Goal: Transaction & Acquisition: Book appointment/travel/reservation

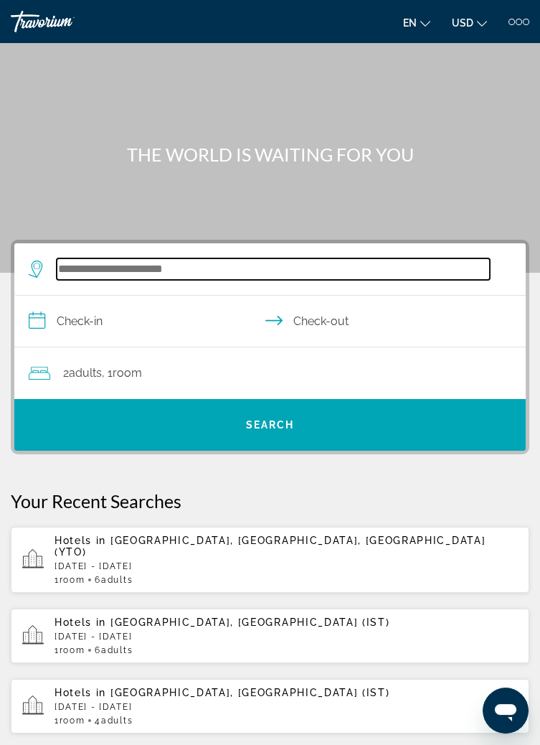
click at [275, 273] on input "Search hotel destination" at bounding box center [274, 269] width 434 height 22
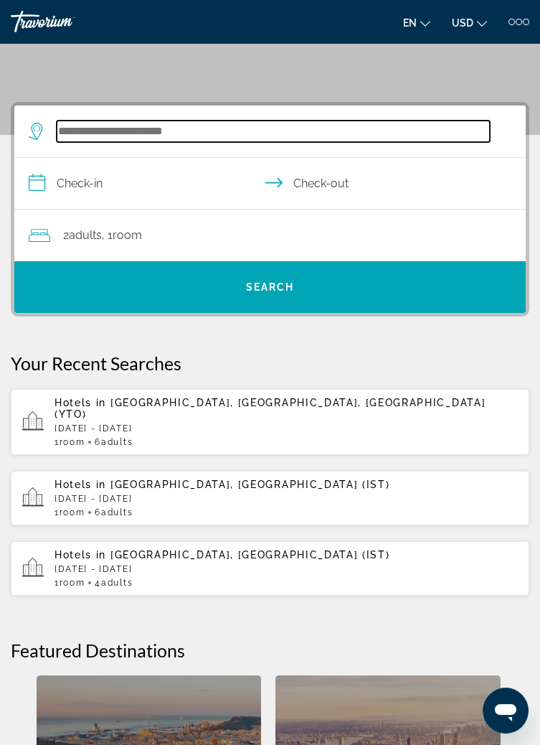
scroll to position [192, 0]
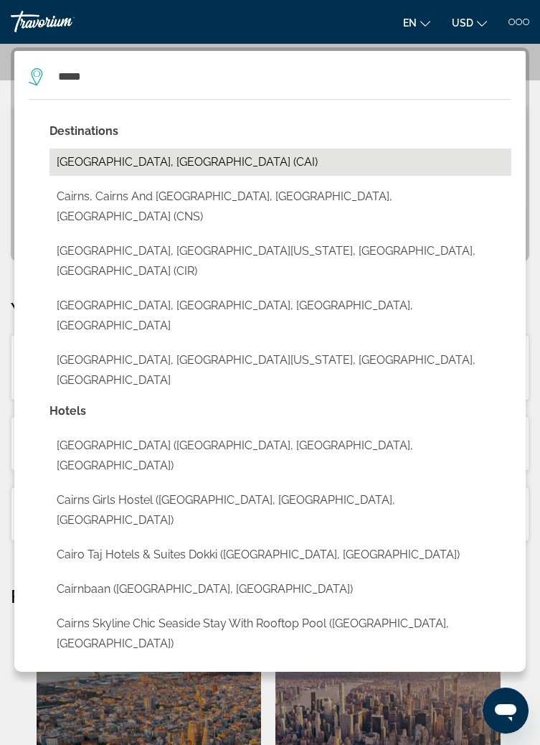
click at [94, 154] on button "[GEOGRAPHIC_DATA], [GEOGRAPHIC_DATA] (CAI)" at bounding box center [281, 162] width 462 height 27
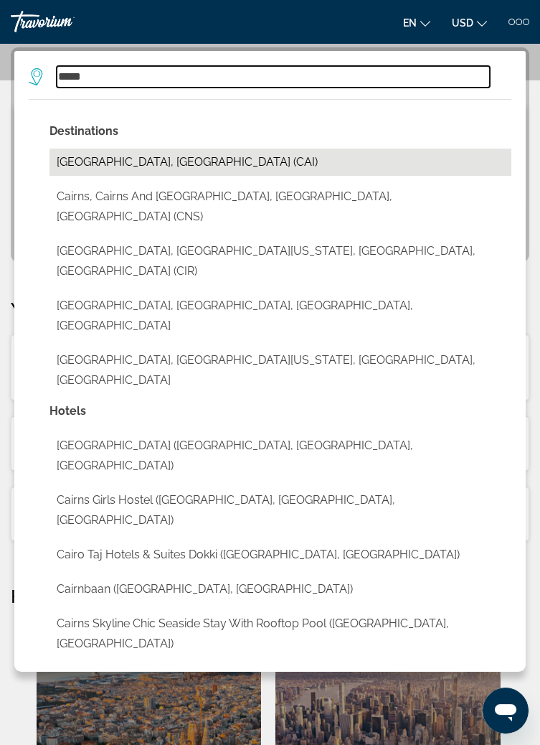
type input "**********"
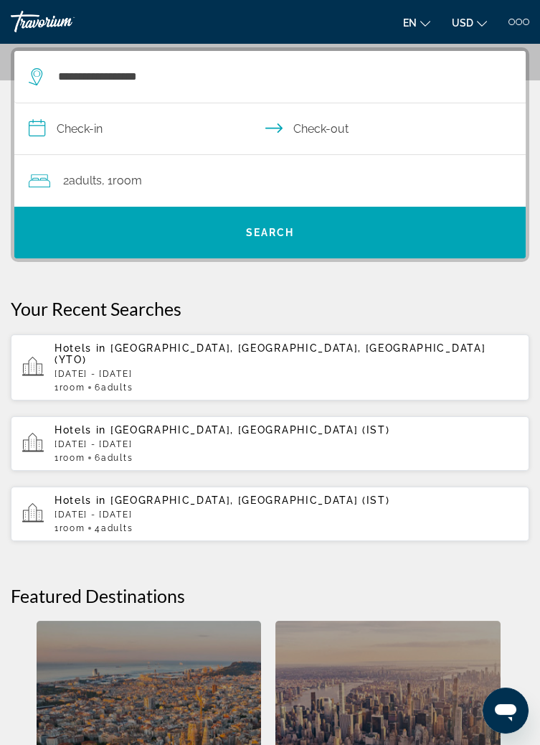
click at [78, 127] on input "**********" at bounding box center [272, 130] width 517 height 55
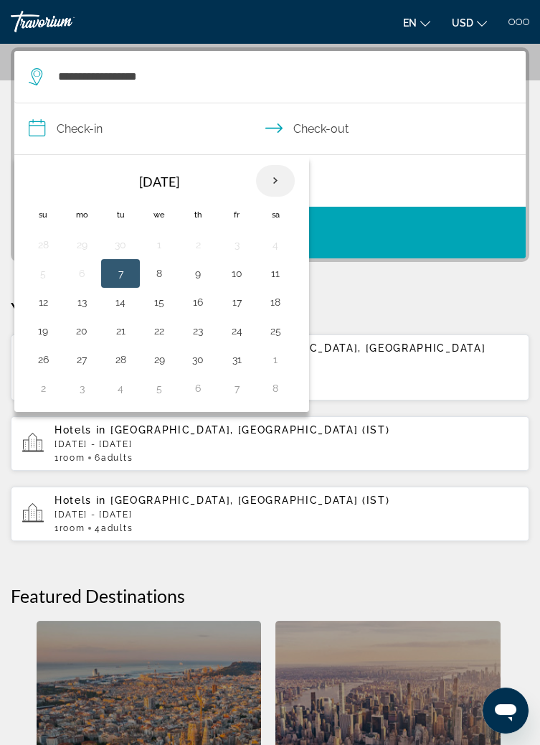
click at [263, 182] on th "Next month" at bounding box center [275, 181] width 39 height 32
click at [39, 301] on button "14" at bounding box center [43, 302] width 23 height 20
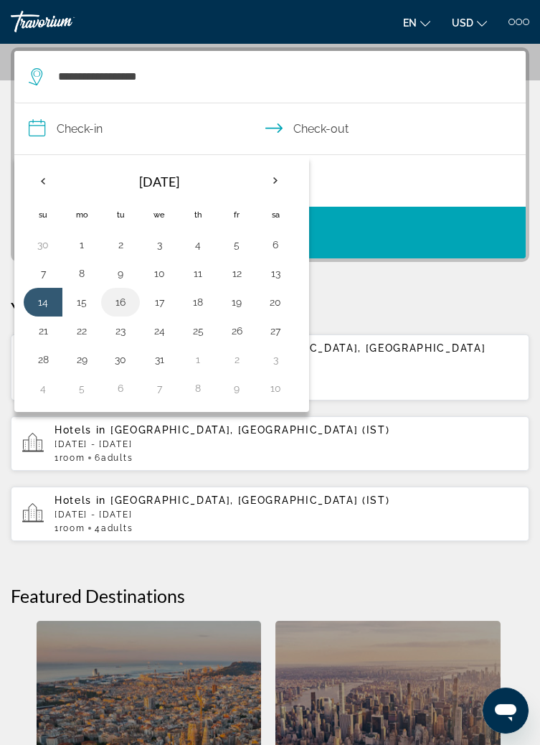
click at [122, 304] on button "16" at bounding box center [120, 302] width 23 height 20
type input "**********"
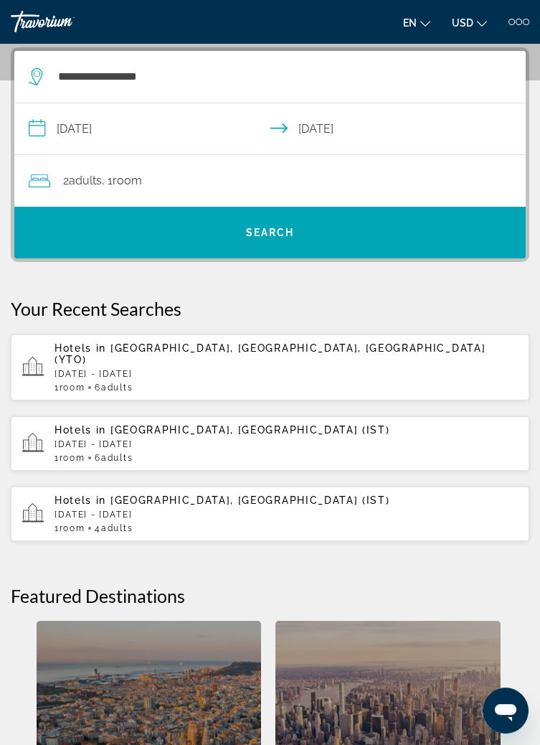
click at [207, 187] on div "2 Adult Adults , 1 Room rooms" at bounding box center [277, 181] width 497 height 20
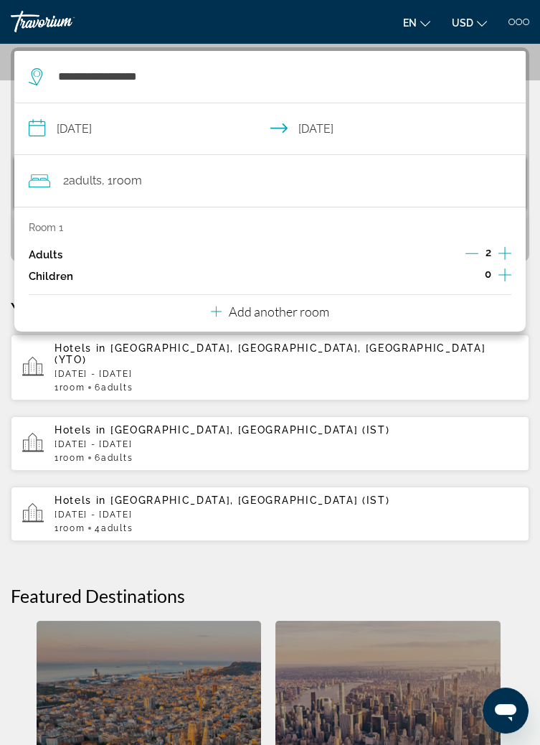
click at [505, 257] on icon "Increment adults" at bounding box center [505, 253] width 13 height 13
click at [506, 252] on icon "Increment adults" at bounding box center [505, 253] width 13 height 13
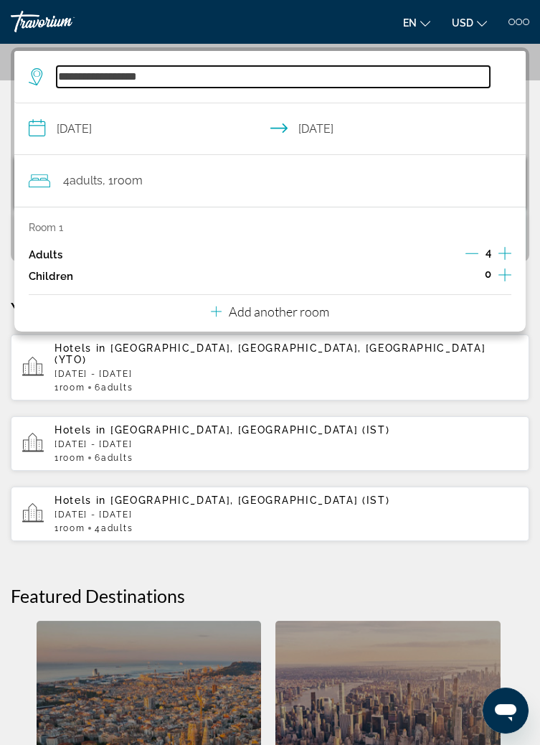
click at [406, 70] on input "**********" at bounding box center [274, 77] width 434 height 22
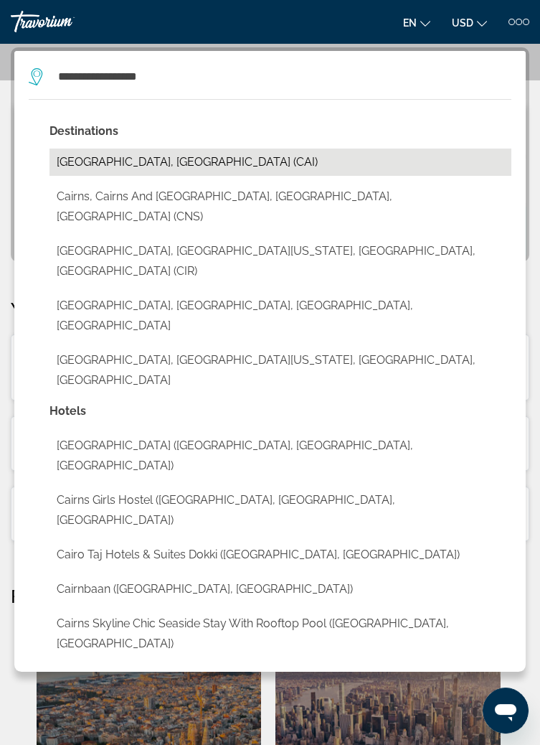
click at [132, 164] on button "[GEOGRAPHIC_DATA], [GEOGRAPHIC_DATA] (CAI)" at bounding box center [281, 162] width 462 height 27
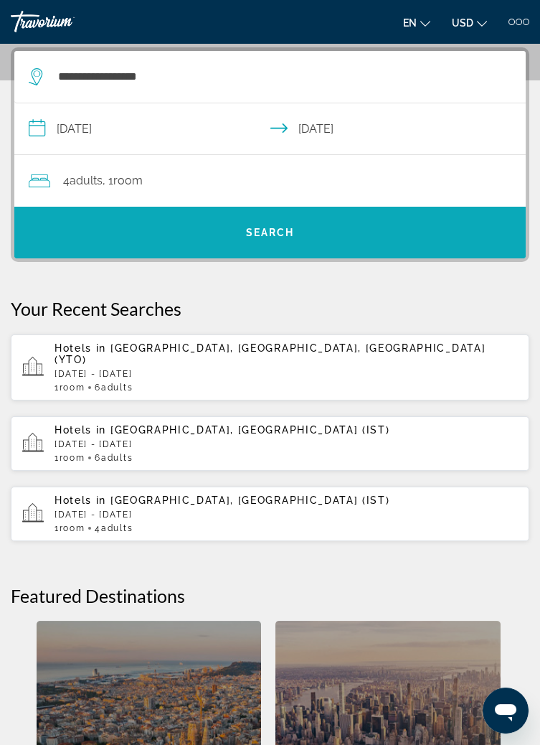
click at [293, 227] on span "Search" at bounding box center [270, 232] width 49 height 11
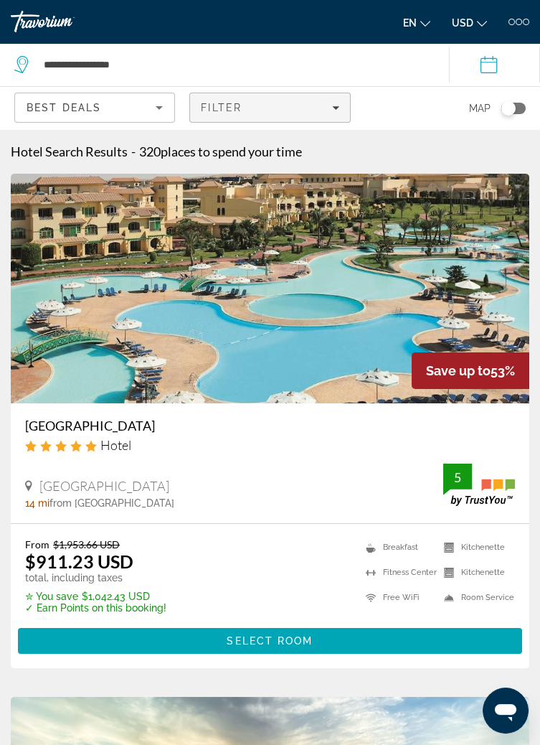
click at [304, 108] on div "Filter" at bounding box center [270, 107] width 138 height 11
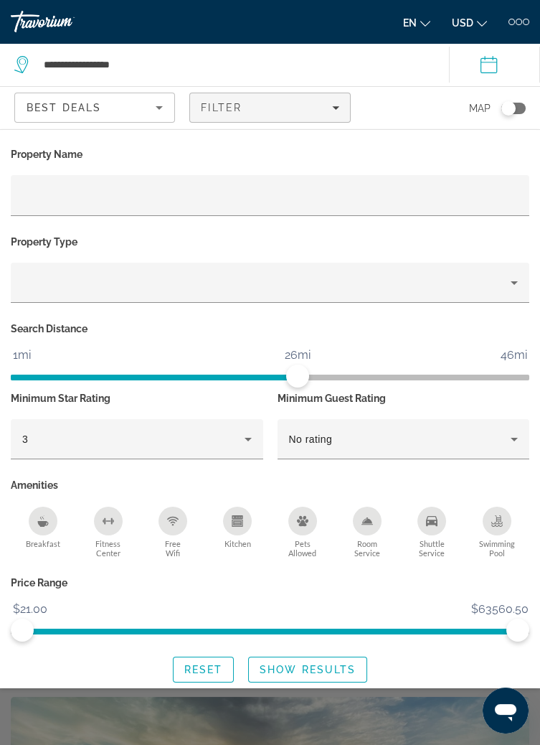
click at [42, 523] on icon "Breakfast" at bounding box center [43, 524] width 11 height 6
click at [435, 528] on div "Shuttle Service" at bounding box center [432, 521] width 29 height 29
click at [301, 678] on span "Search widget" at bounding box center [308, 669] width 118 height 34
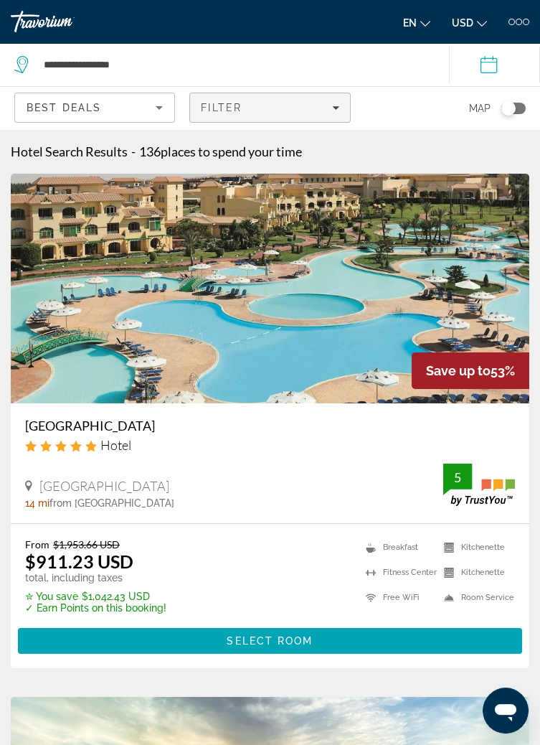
click at [294, 109] on div "Filter" at bounding box center [270, 107] width 138 height 11
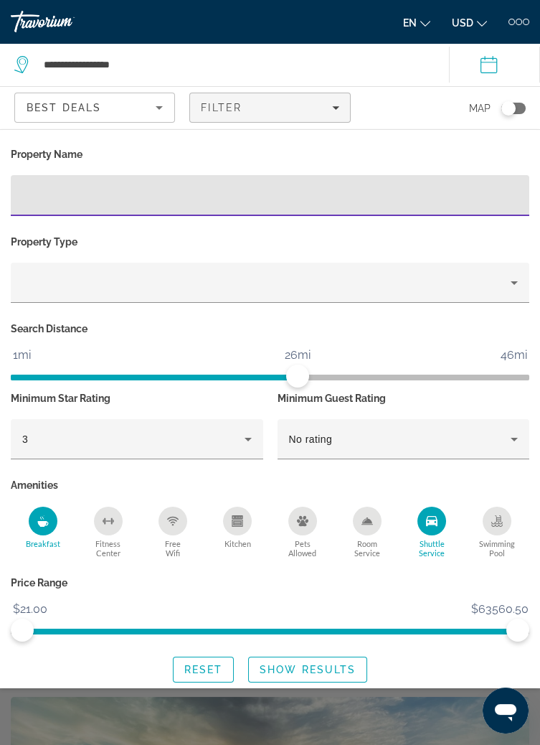
click at [328, 198] on input "Hotel Filters" at bounding box center [270, 195] width 496 height 17
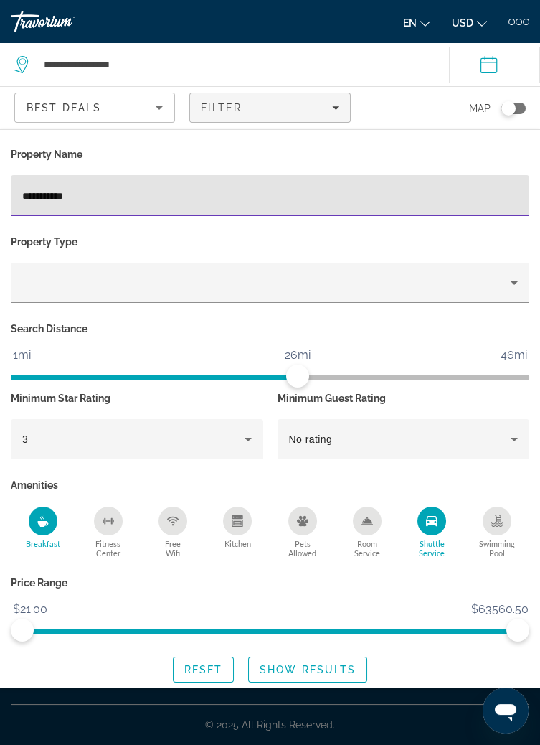
type input "**********"
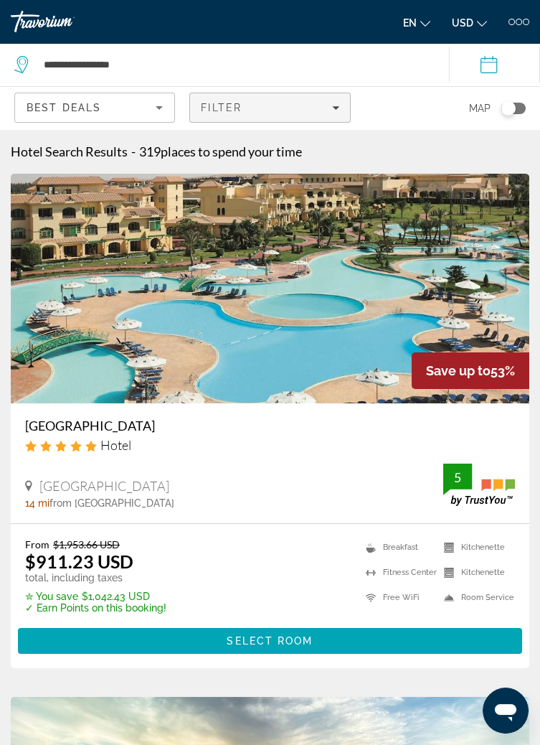
click at [333, 108] on icon "Filters" at bounding box center [335, 107] width 7 height 7
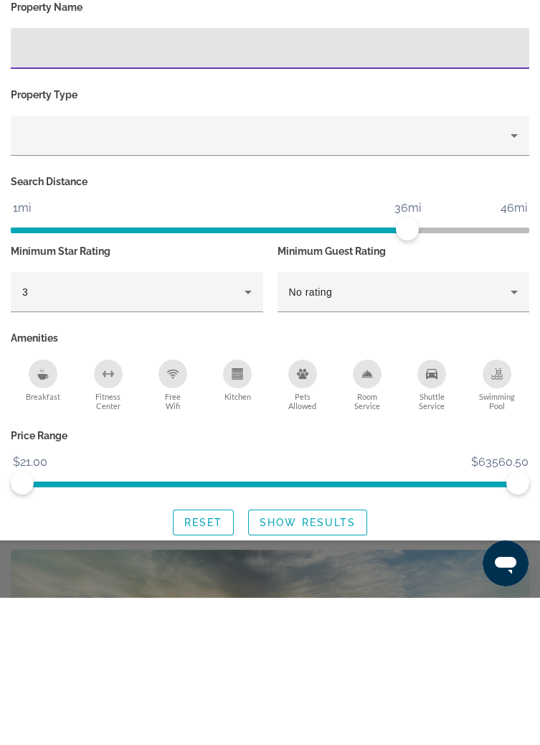
click at [44, 525] on icon "Breakfast" at bounding box center [43, 524] width 11 height 6
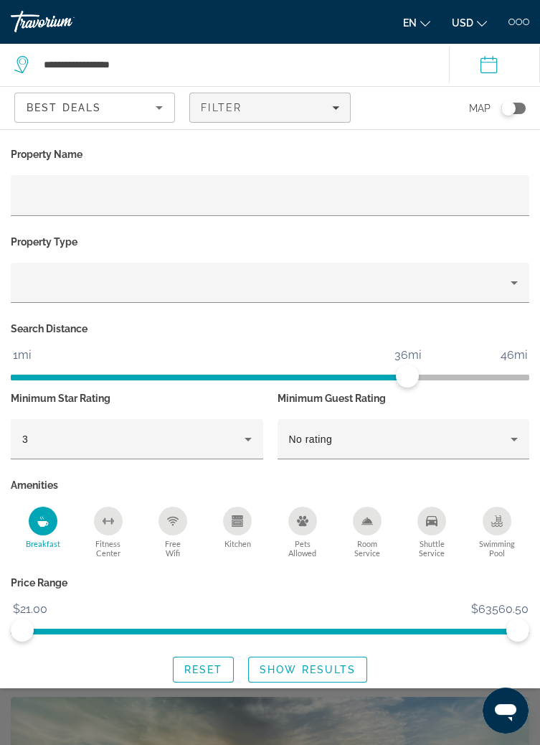
click at [440, 528] on div "Shuttle Service" at bounding box center [432, 521] width 29 height 29
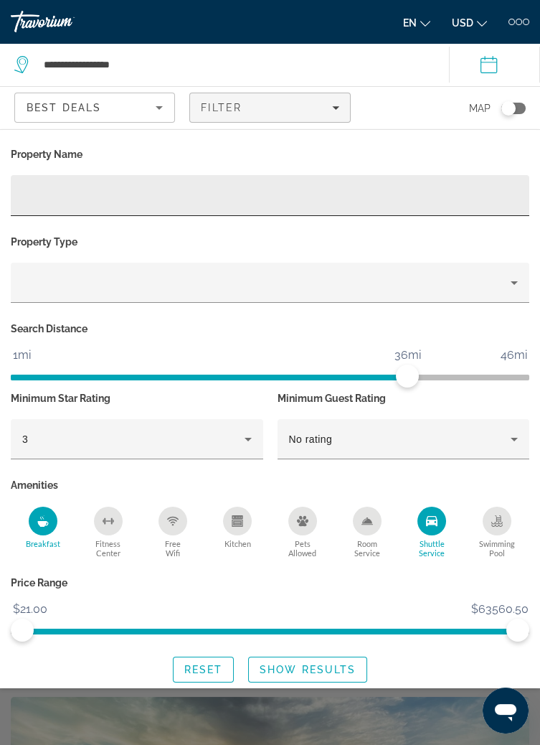
click at [319, 199] on input "Hotel Filters" at bounding box center [270, 195] width 496 height 17
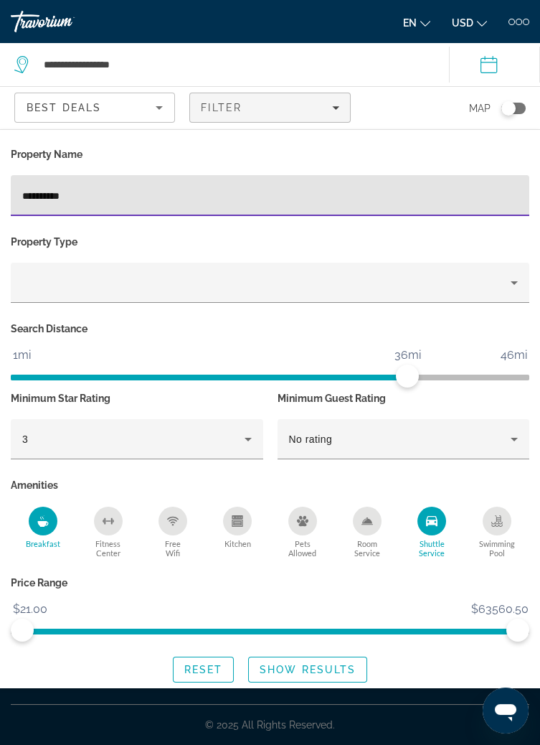
type input "**********"
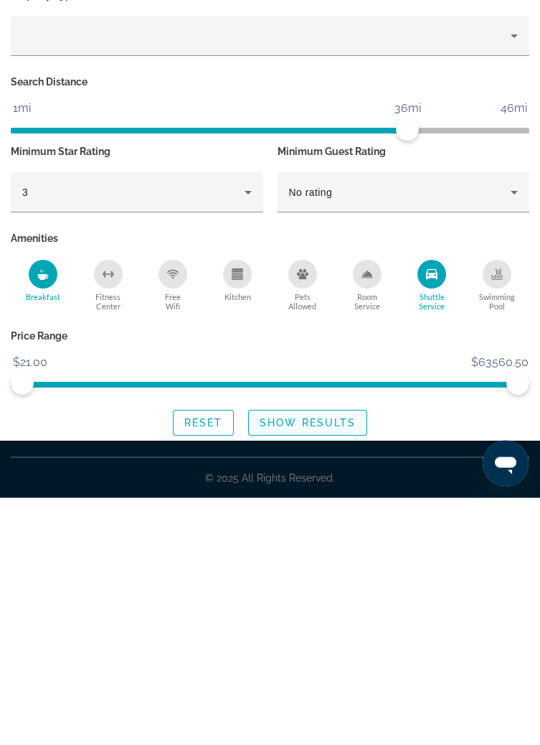
click at [314, 675] on span "Search widget" at bounding box center [308, 669] width 118 height 34
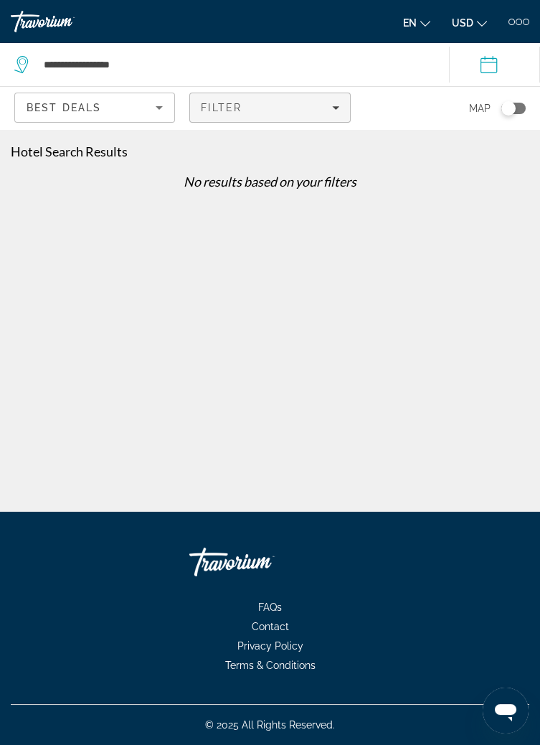
click at [304, 103] on div "Filter" at bounding box center [270, 107] width 138 height 11
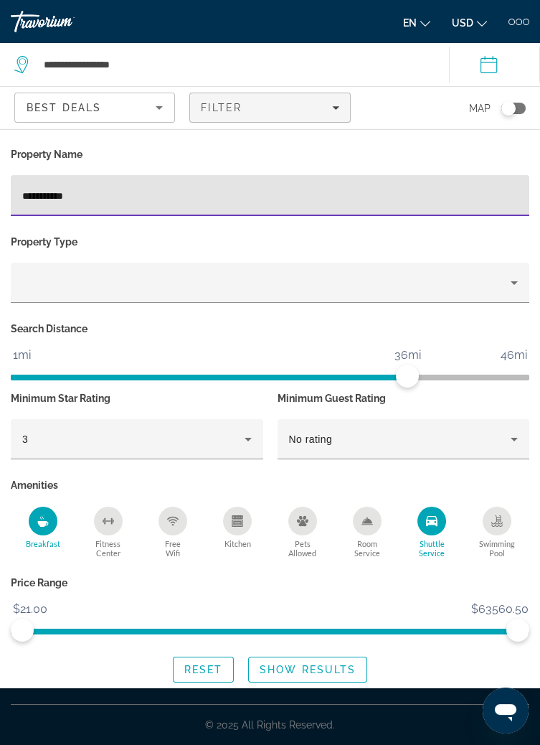
click at [291, 200] on input "**********" at bounding box center [270, 195] width 496 height 17
type input "*"
type input "**********"
click at [212, 680] on span "Search widget" at bounding box center [204, 669] width 60 height 34
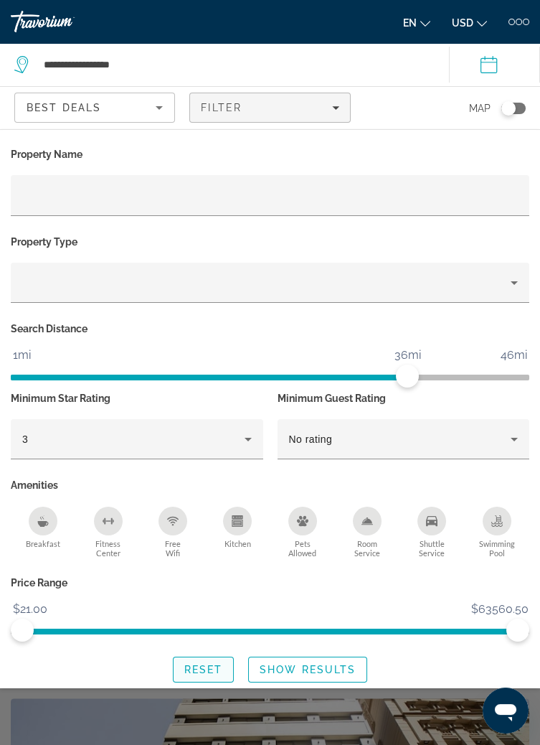
scroll to position [511, 0]
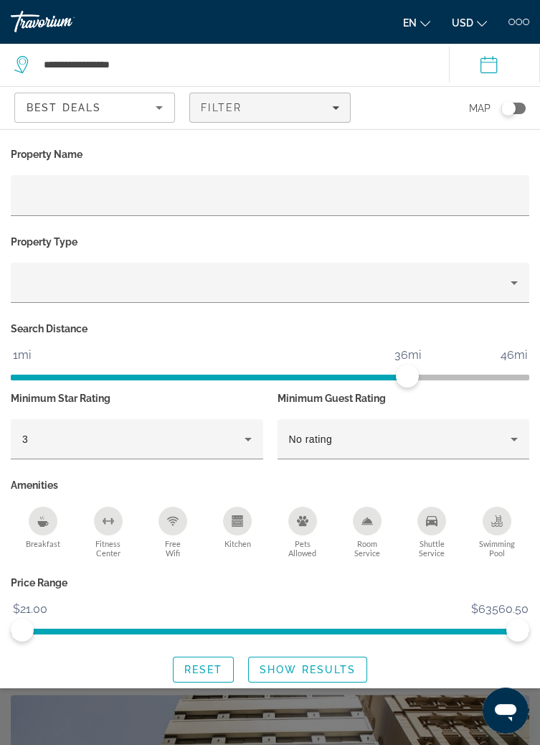
click at [336, 744] on div "Search widget" at bounding box center [270, 480] width 540 height 530
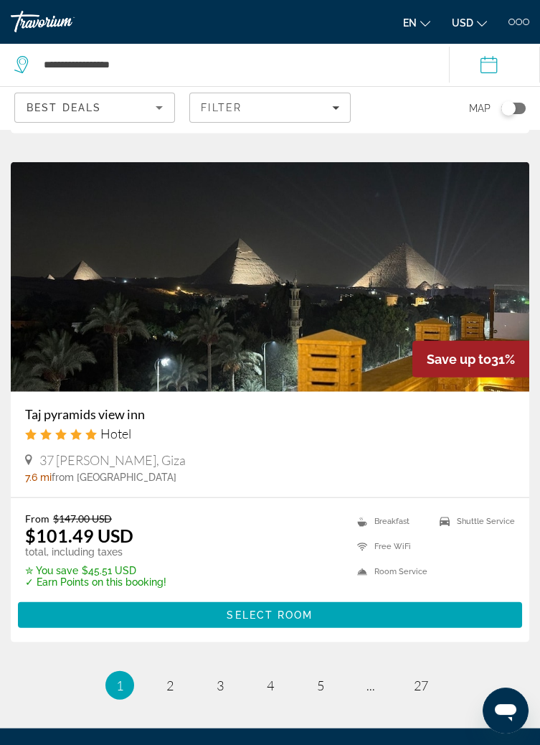
scroll to position [5658, 0]
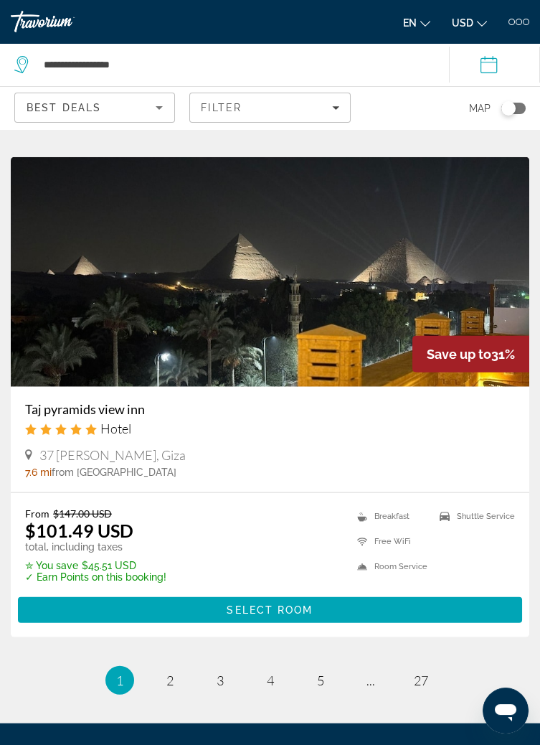
click at [495, 69] on input "**********" at bounding box center [497, 66] width 97 height 47
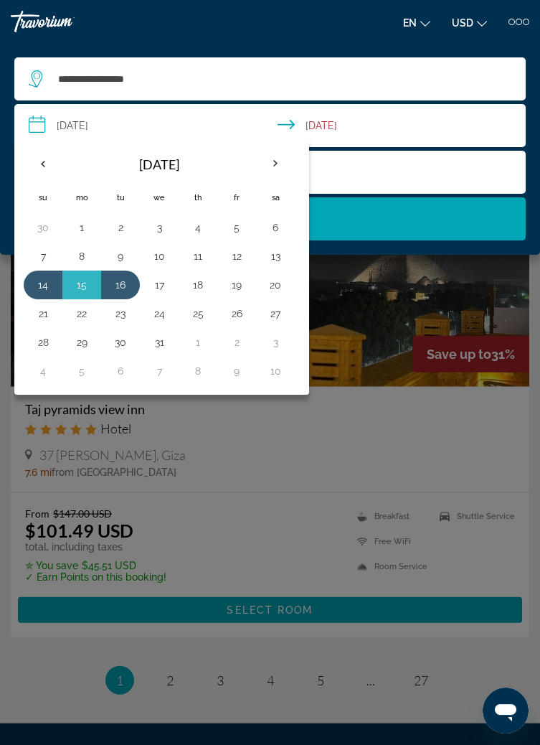
click at [469, 126] on input "**********" at bounding box center [272, 127] width 517 height 47
click at [39, 286] on button "14" at bounding box center [43, 285] width 23 height 20
click at [116, 289] on button "16" at bounding box center [120, 285] width 23 height 20
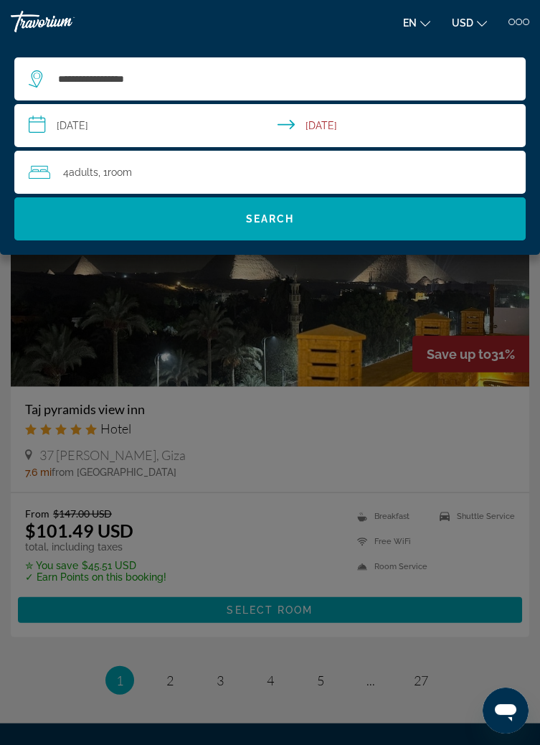
click at [307, 22] on div "en English Español Français Italiano Português русский USD USD ($) MXN (Mex$) C…" at bounding box center [404, 21] width 253 height 23
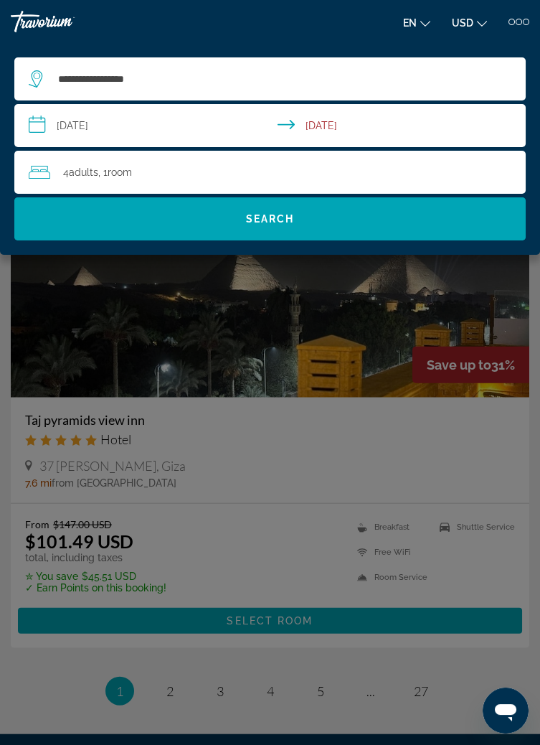
scroll to position [5644, 0]
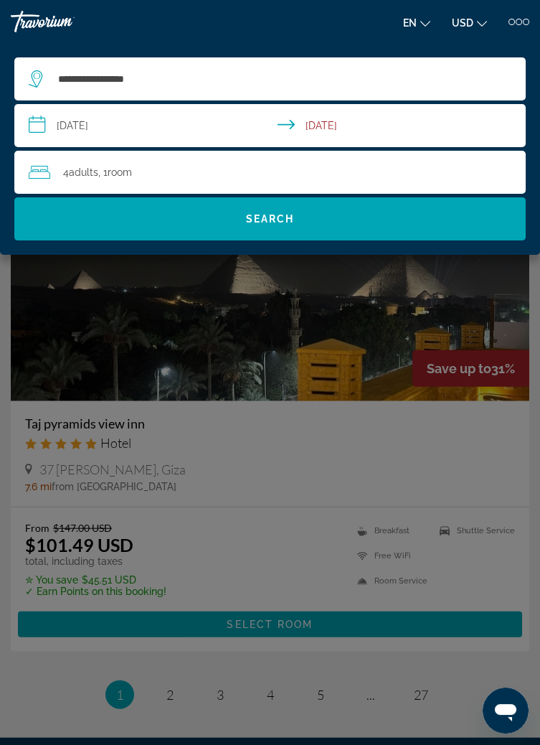
click at [305, 34] on mat-toolbar "Hotels Flights Cars Cruises Activities Hotels Flights Cars Cruises Activities e…" at bounding box center [270, 21] width 540 height 43
click at [323, 31] on div "en English Español Français Italiano Português русский USD USD ($) MXN (Mex$) C…" at bounding box center [404, 21] width 253 height 23
click at [304, 45] on div "**********" at bounding box center [270, 149] width 540 height 212
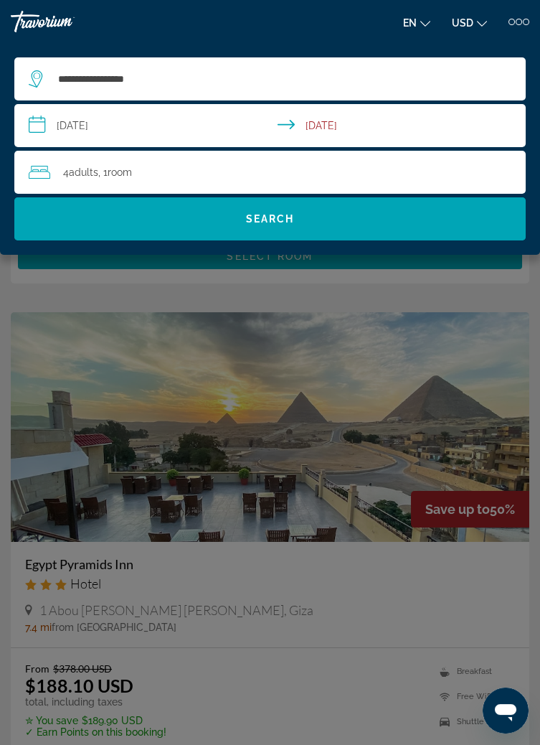
scroll to position [0, 0]
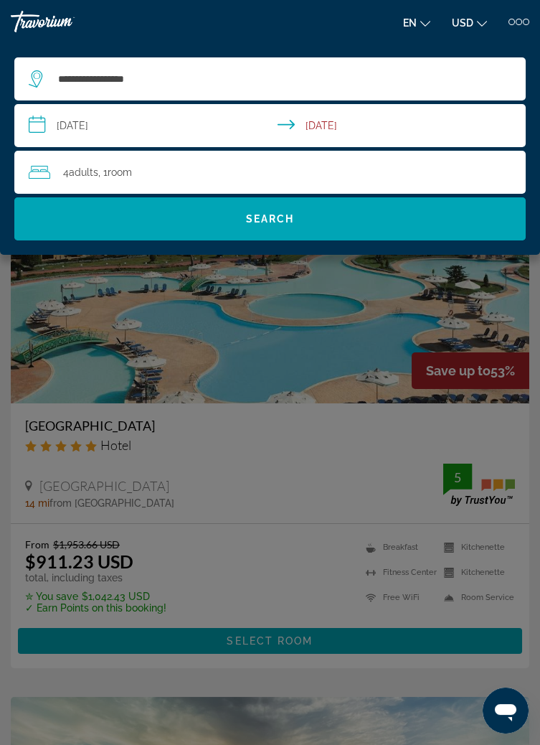
click at [307, 22] on div "en English Español Français Italiano Português русский USD USD ($) MXN (Mex$) C…" at bounding box center [404, 21] width 253 height 23
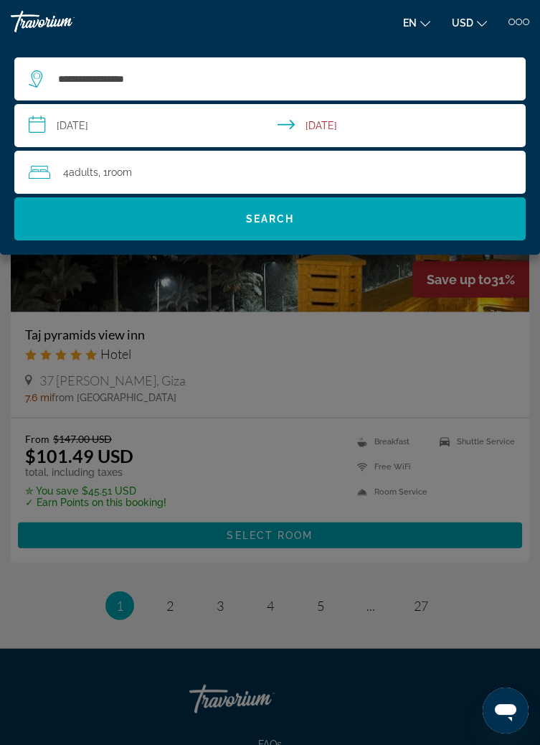
scroll to position [5736, 0]
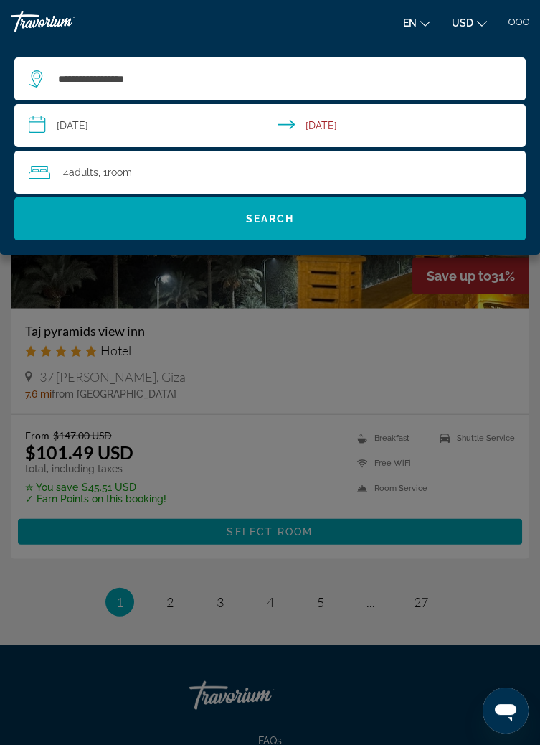
click at [176, 604] on div "Main content" at bounding box center [270, 372] width 540 height 745
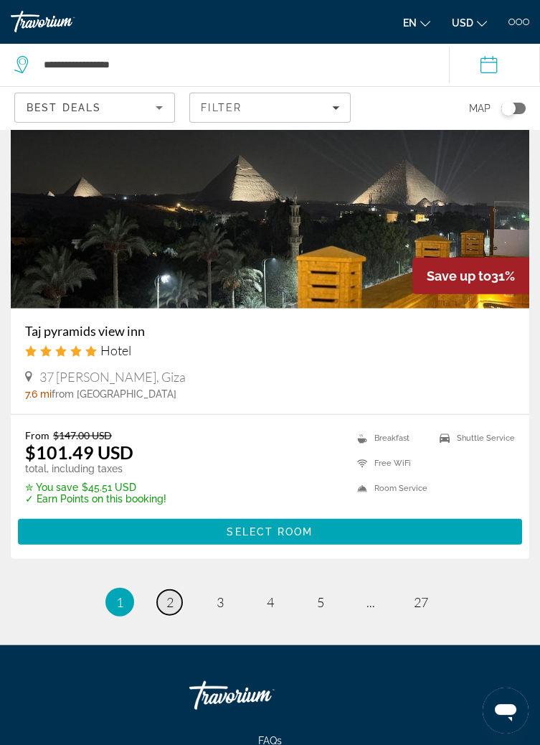
click at [171, 603] on span "2" at bounding box center [170, 602] width 7 height 16
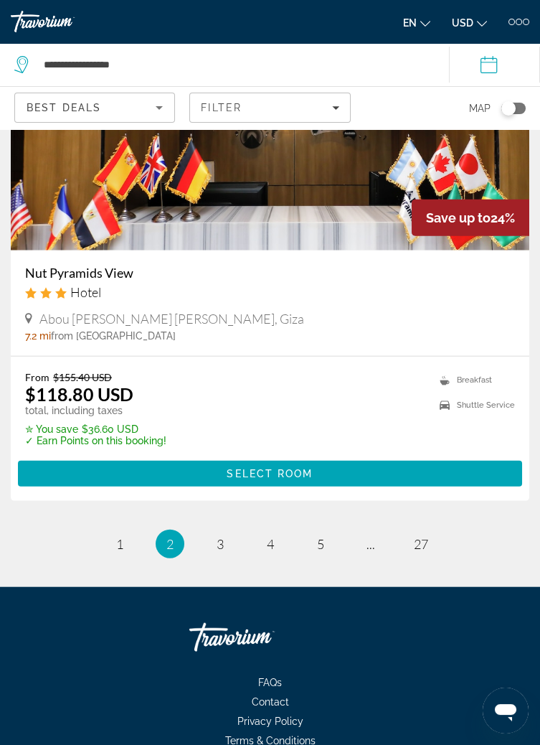
scroll to position [5771, 0]
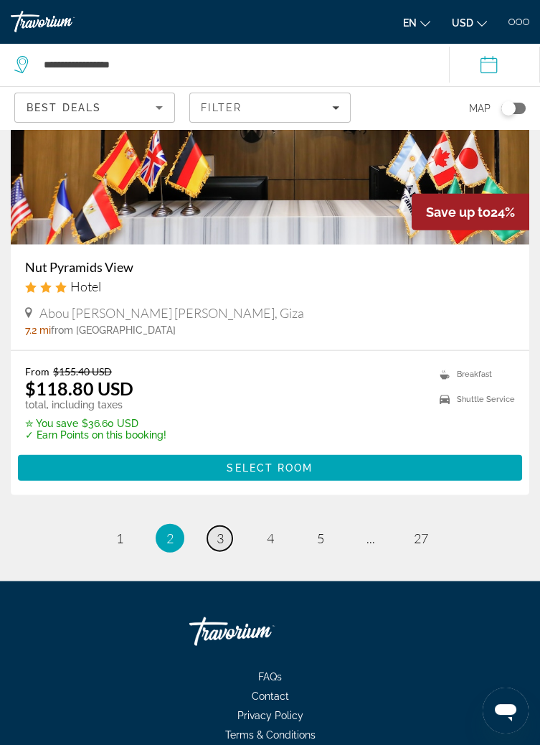
click at [220, 538] on span "3" at bounding box center [220, 538] width 7 height 16
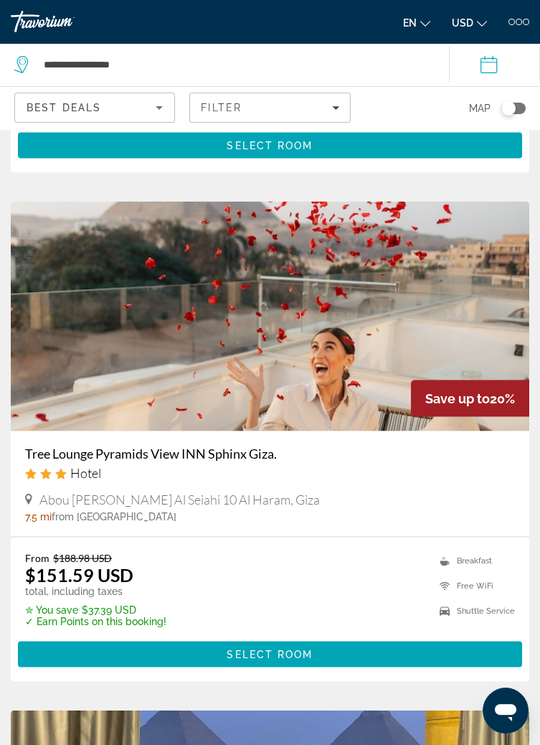
scroll to position [5062, 0]
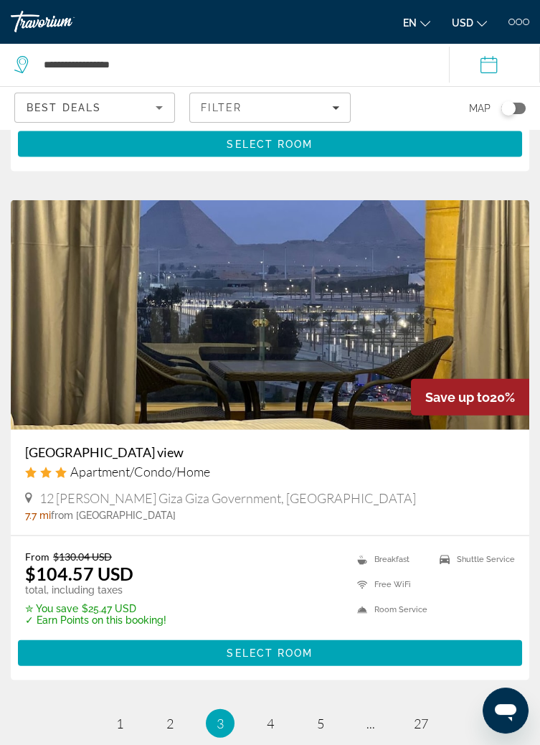
click at [341, 554] on div "From $130.04 USD $104.57 USD total, including taxes ✮ You save $25.47 USD ✓ Ear…" at bounding box center [270, 588] width 490 height 75
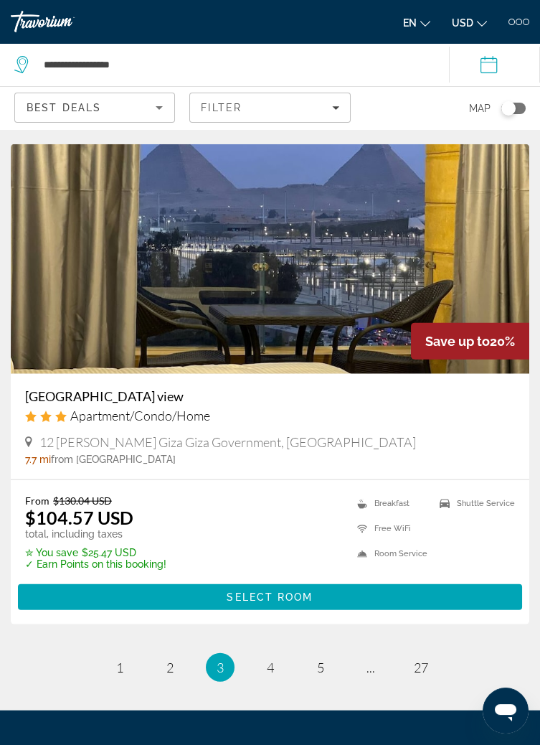
scroll to position [5824, 0]
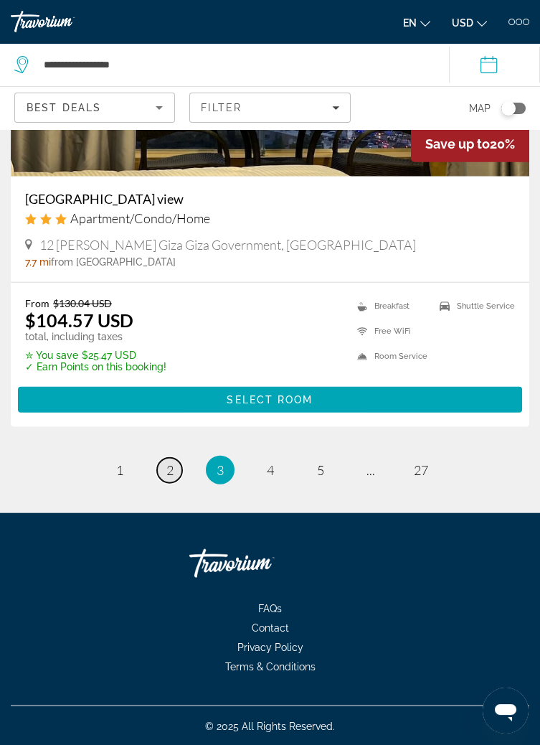
click at [169, 468] on span "2" at bounding box center [170, 470] width 7 height 16
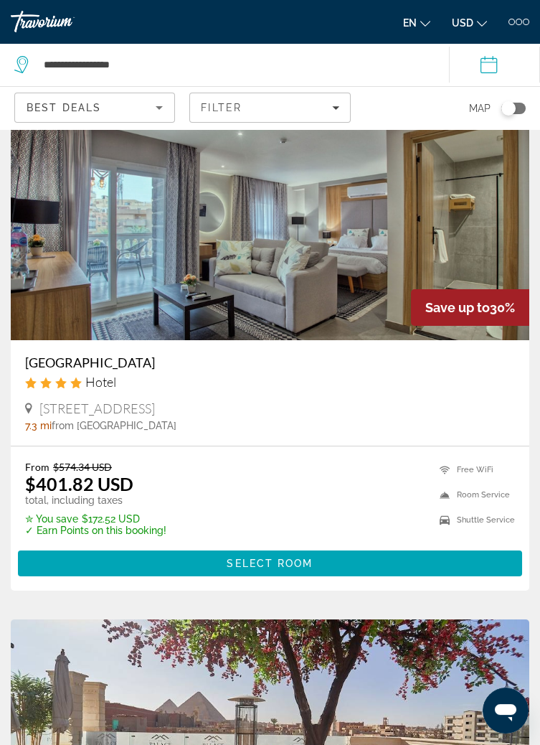
scroll to position [80, 0]
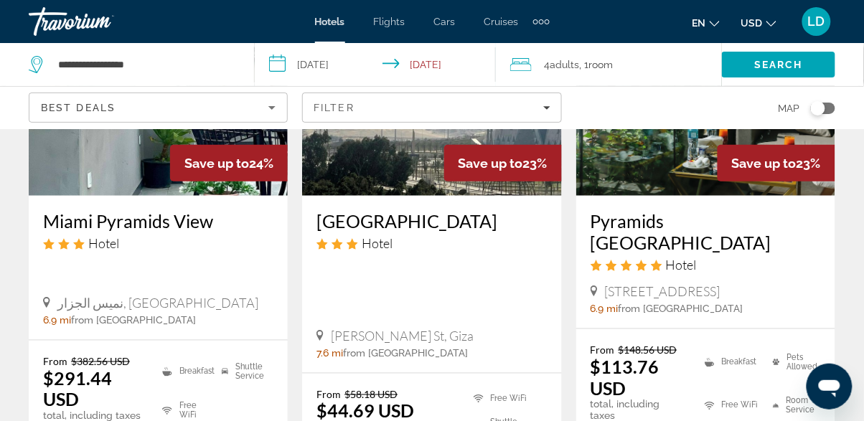
scroll to position [217, 0]
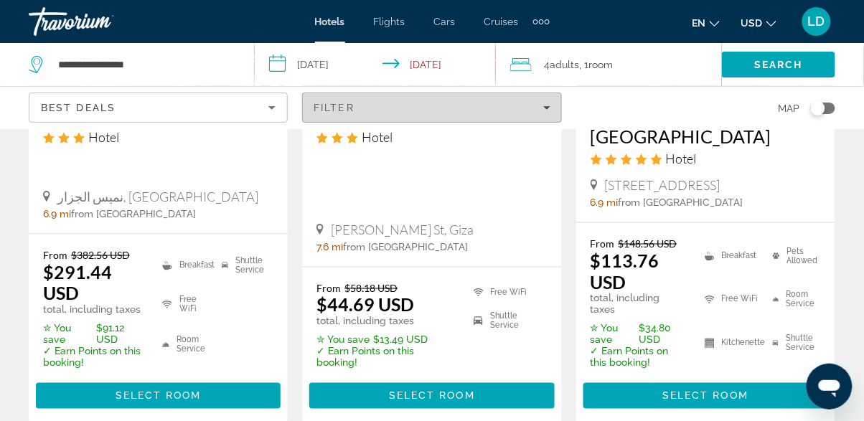
click at [485, 103] on div "Filter" at bounding box center [432, 107] width 236 height 11
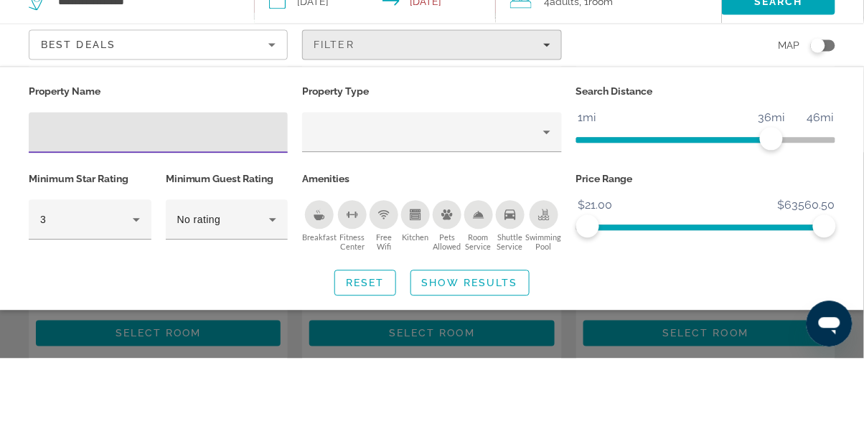
scroll to position [319, 0]
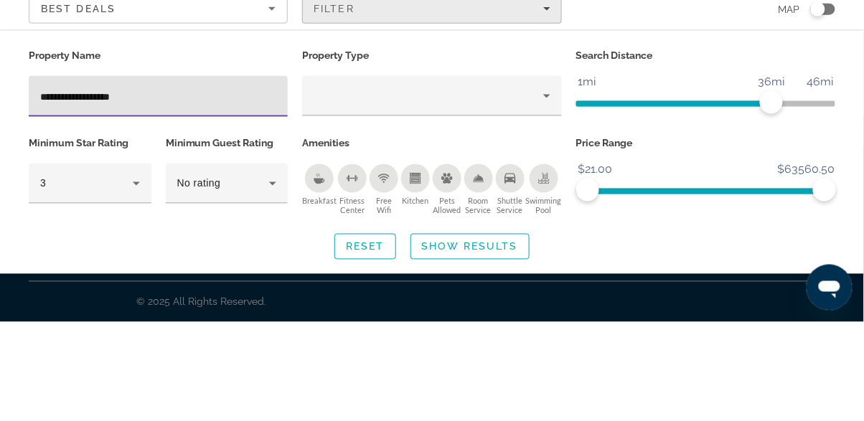
type input "**********"
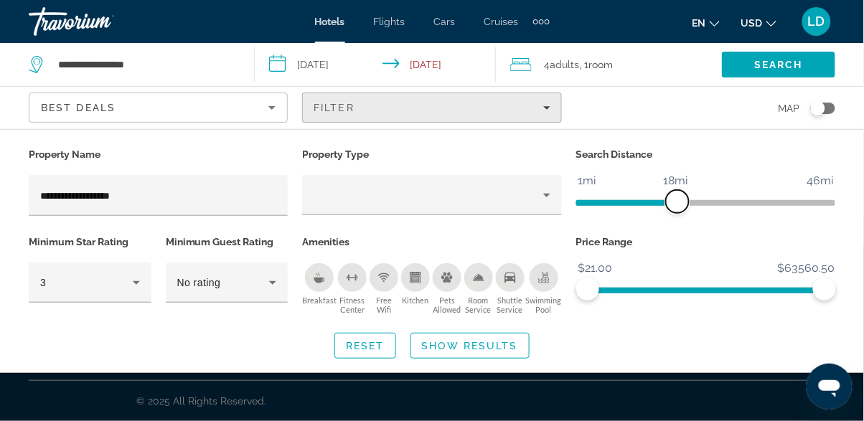
scroll to position [3, 0]
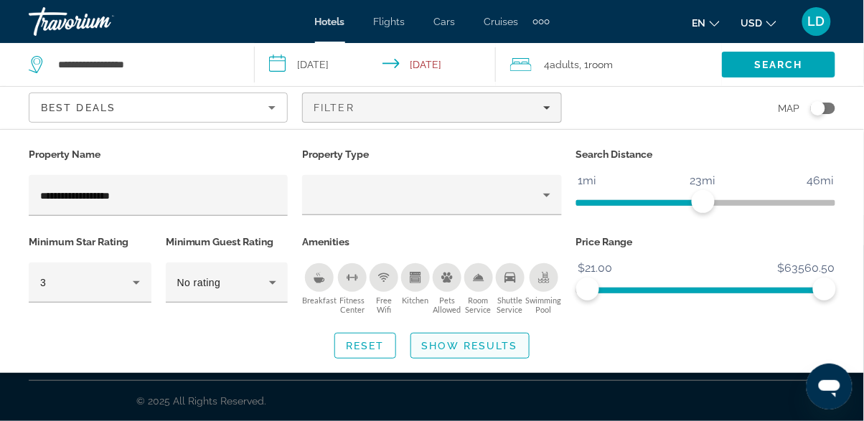
click at [481, 346] on span "Show Results" at bounding box center [470, 345] width 96 height 11
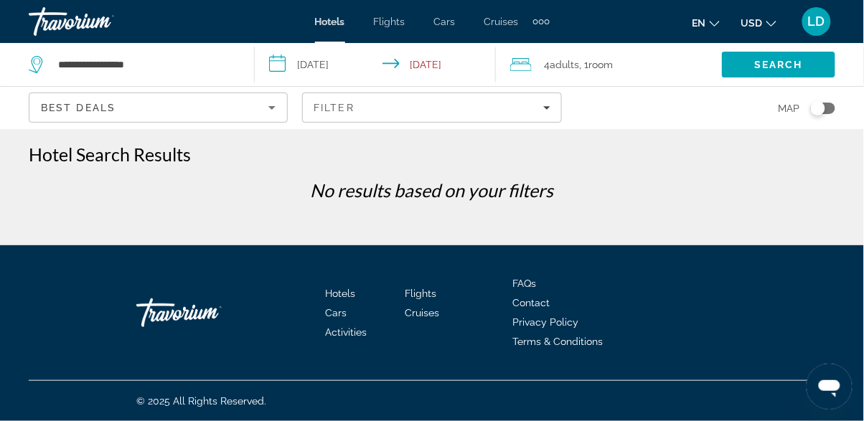
scroll to position [0, 0]
click at [539, 106] on div "Filter" at bounding box center [432, 107] width 236 height 11
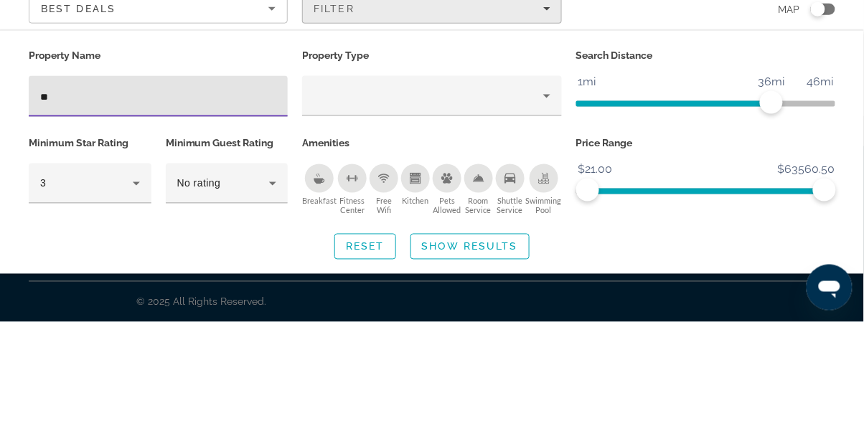
type input "*"
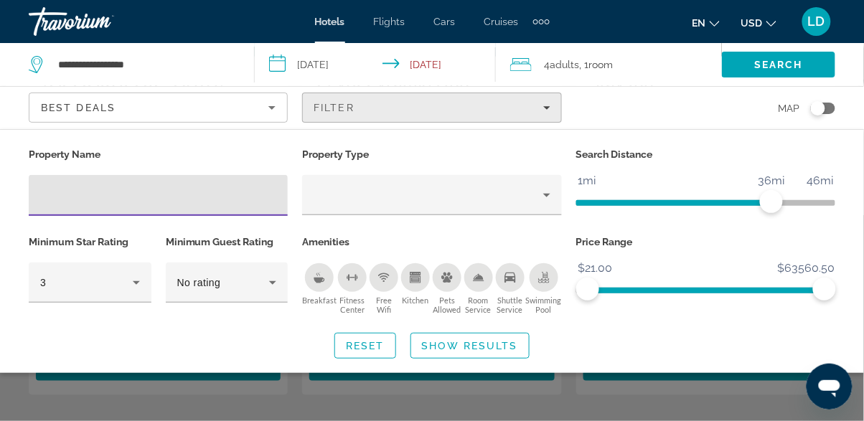
scroll to position [356, 0]
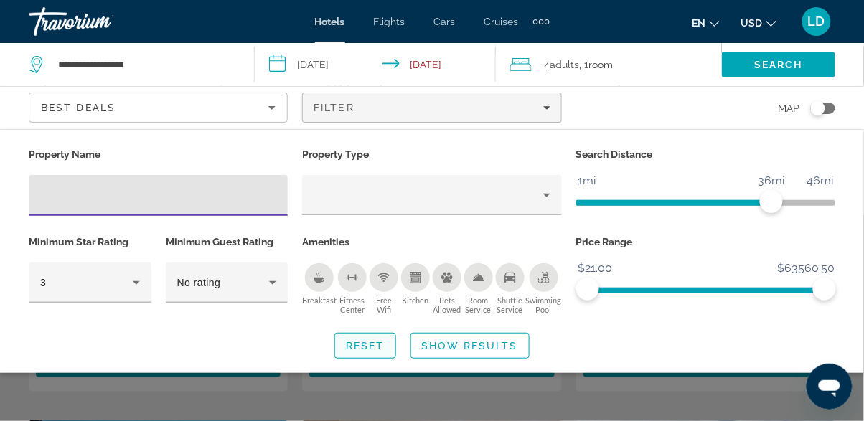
click at [369, 354] on span "Search widget" at bounding box center [365, 346] width 60 height 34
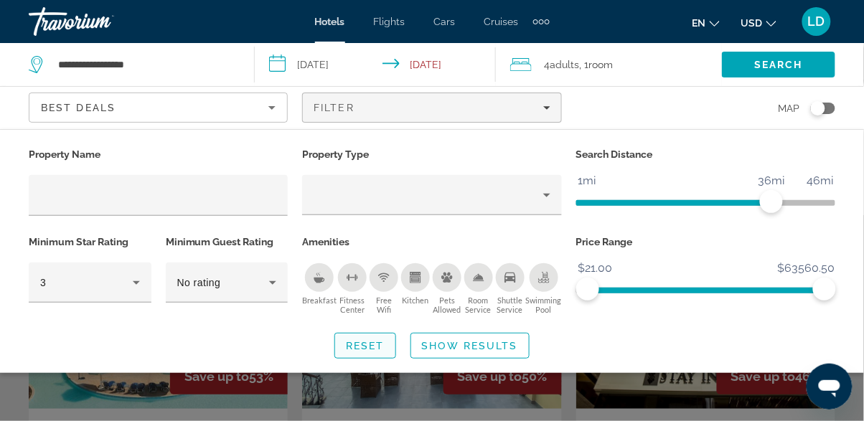
click at [370, 347] on span "Reset" at bounding box center [365, 345] width 39 height 11
click at [472, 348] on span "Show Results" at bounding box center [470, 345] width 96 height 11
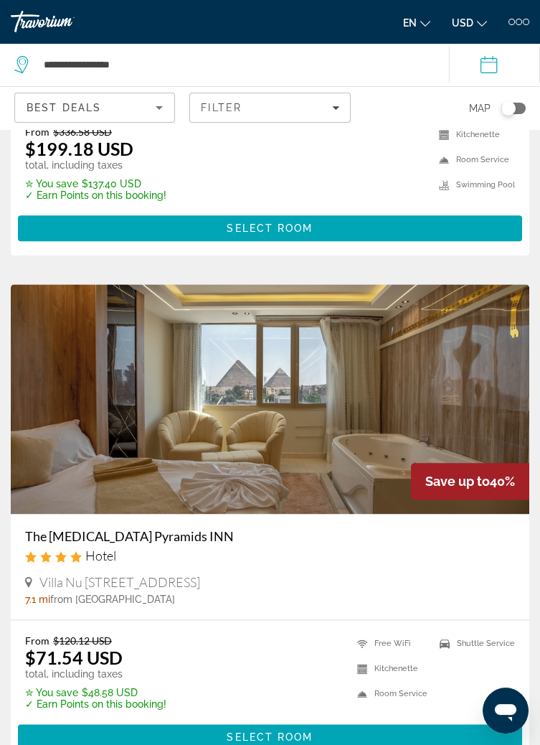
scroll to position [2954, 0]
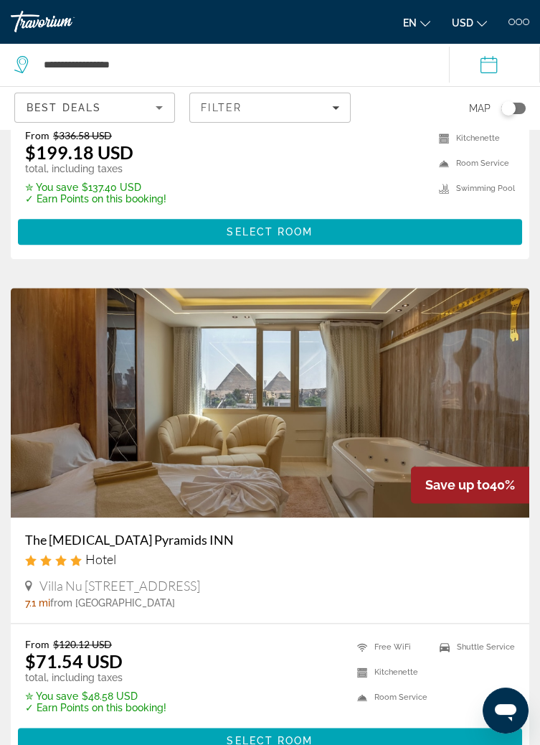
click at [370, 417] on img "Main content" at bounding box center [270, 403] width 519 height 230
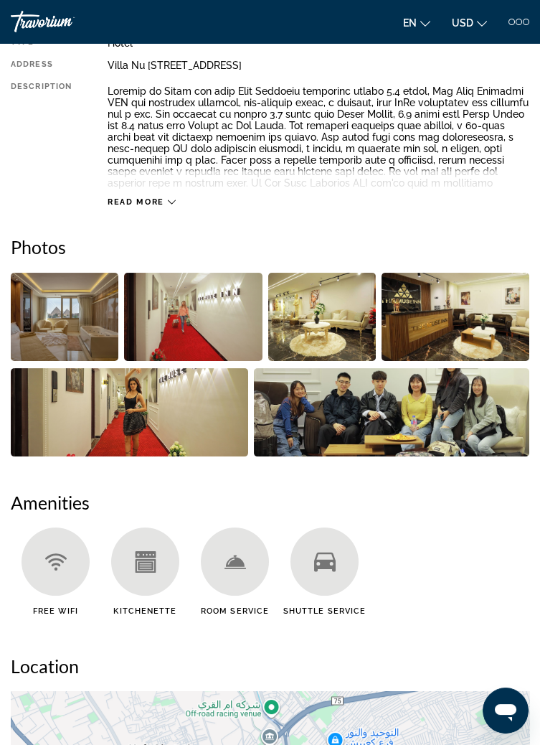
scroll to position [400, 0]
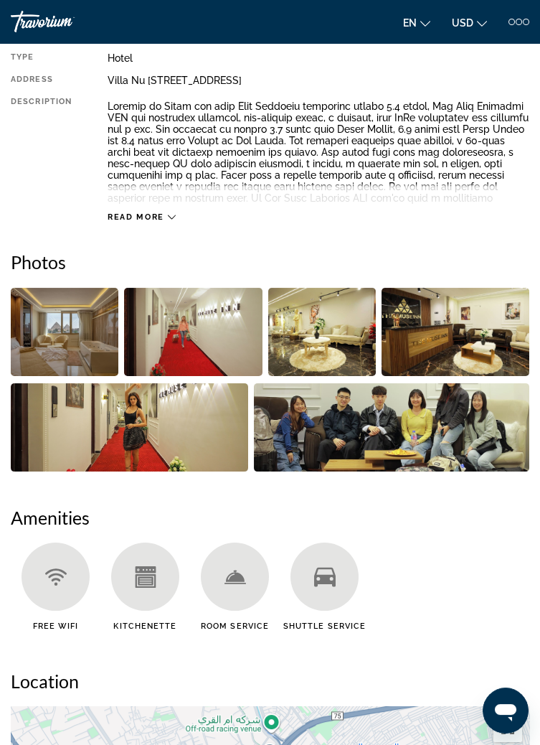
click at [333, 340] on img "Open full-screen image slider" at bounding box center [322, 332] width 108 height 88
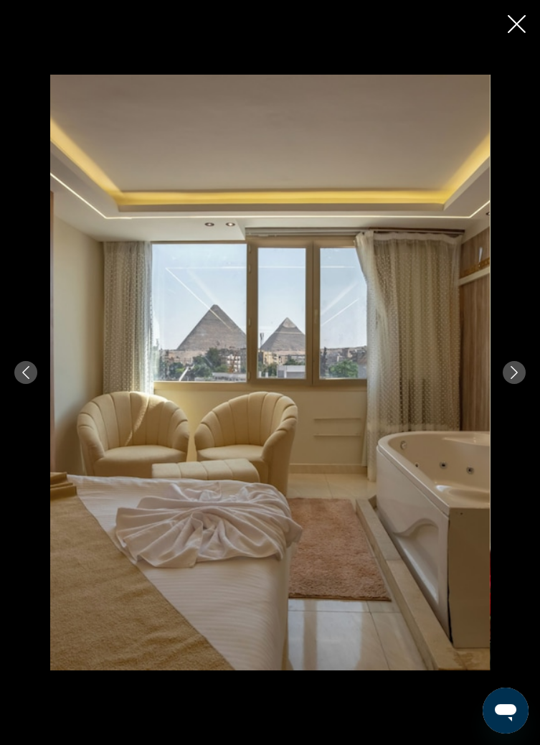
click at [518, 373] on icon "Next image" at bounding box center [514, 372] width 13 height 13
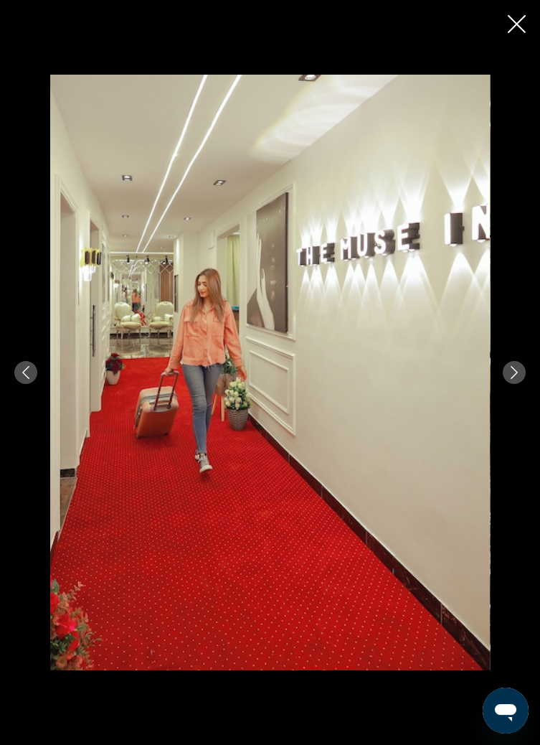
click at [258, 495] on img "Main content" at bounding box center [270, 373] width 440 height 596
click at [513, 378] on icon "Next image" at bounding box center [514, 372] width 13 height 13
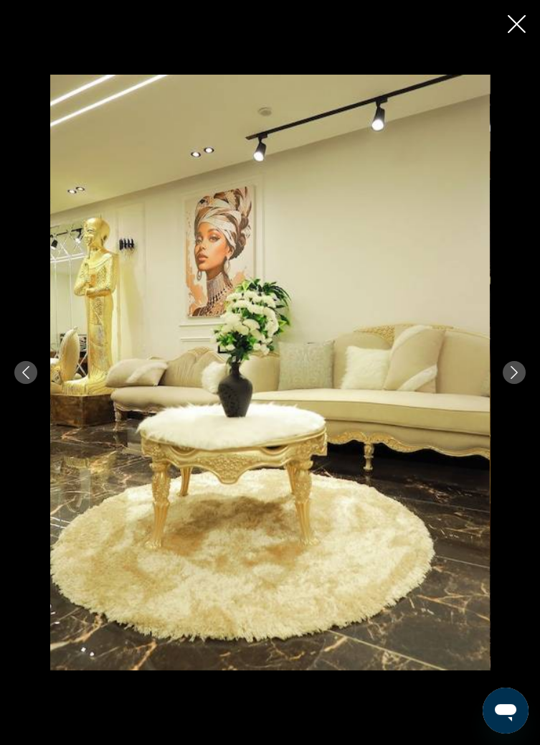
click at [517, 372] on icon "Next image" at bounding box center [514, 372] width 13 height 13
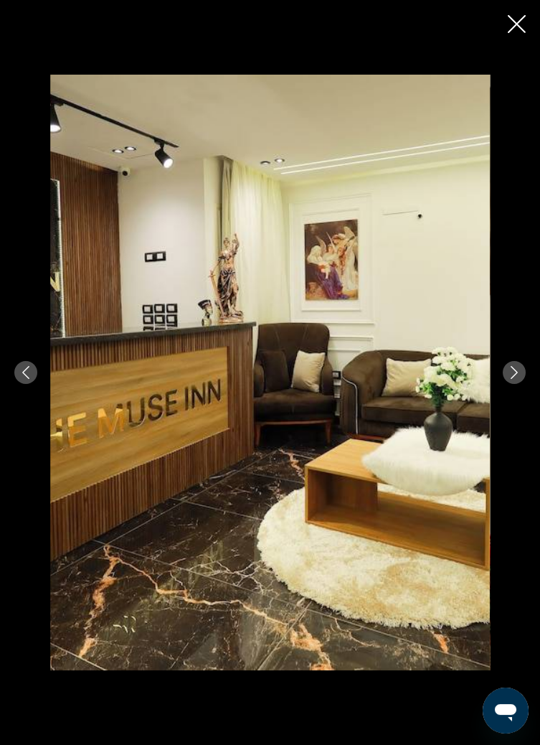
click at [515, 373] on icon "Next image" at bounding box center [514, 372] width 13 height 13
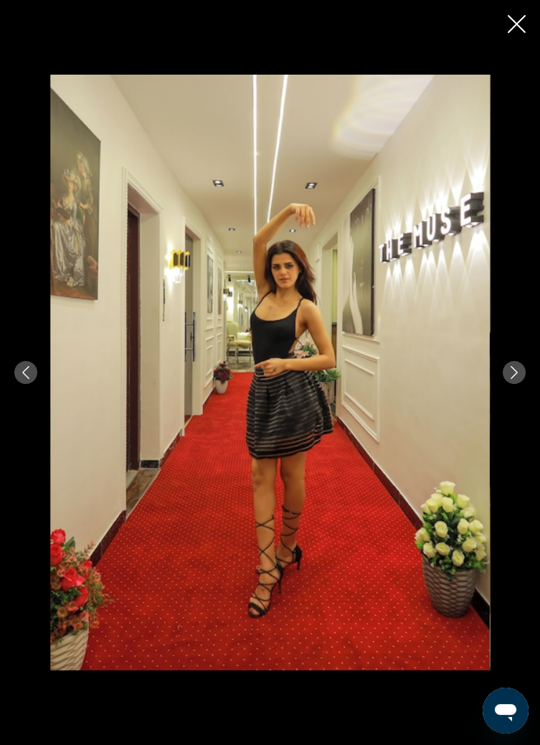
scroll to position [402, 0]
click at [515, 373] on icon "Next image" at bounding box center [514, 372] width 13 height 13
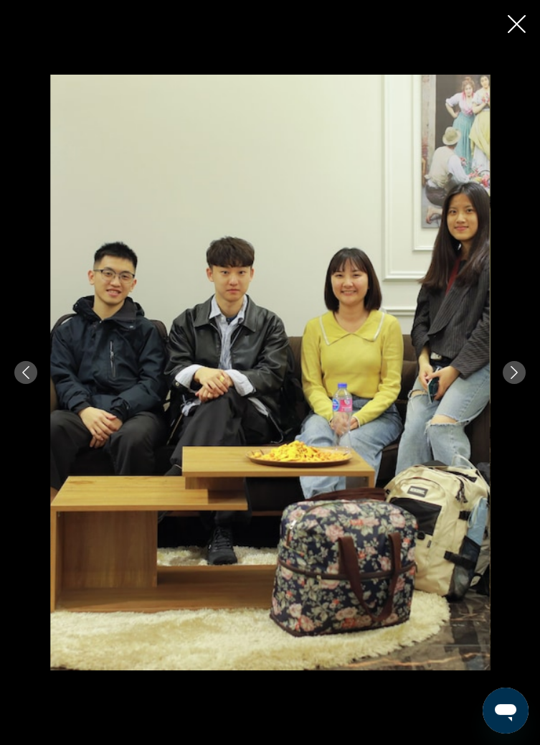
click at [517, 373] on icon "Next image" at bounding box center [514, 372] width 7 height 13
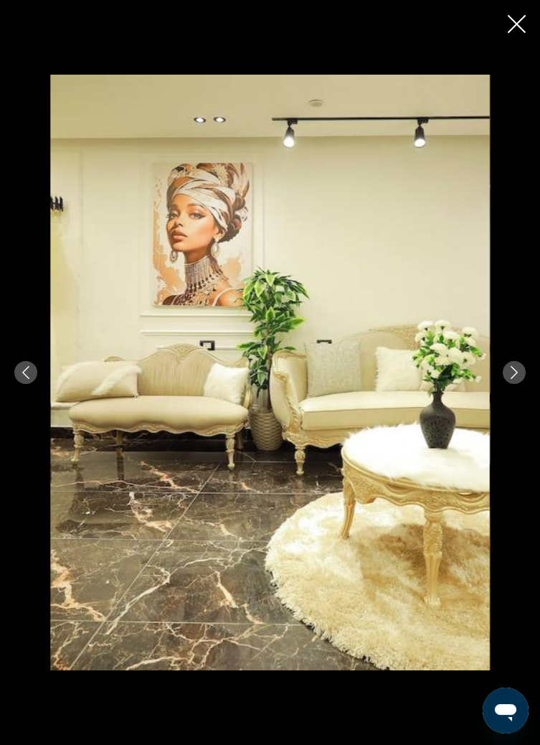
click at [521, 370] on button "Next image" at bounding box center [514, 372] width 23 height 23
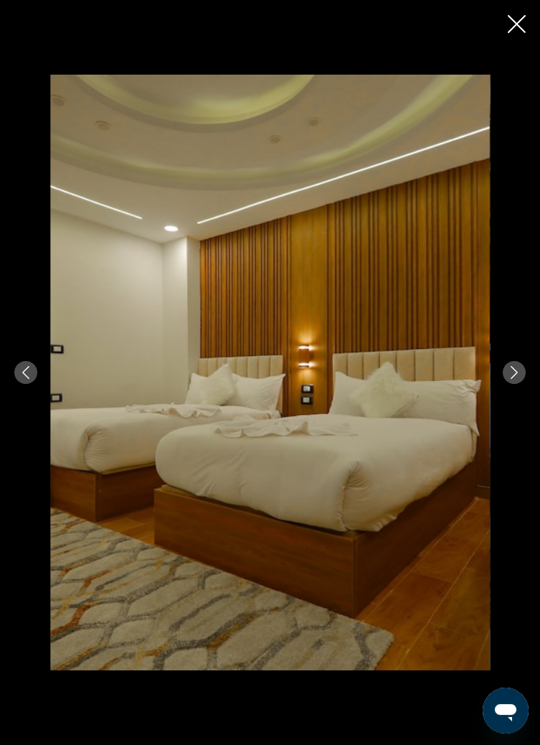
scroll to position [370, 0]
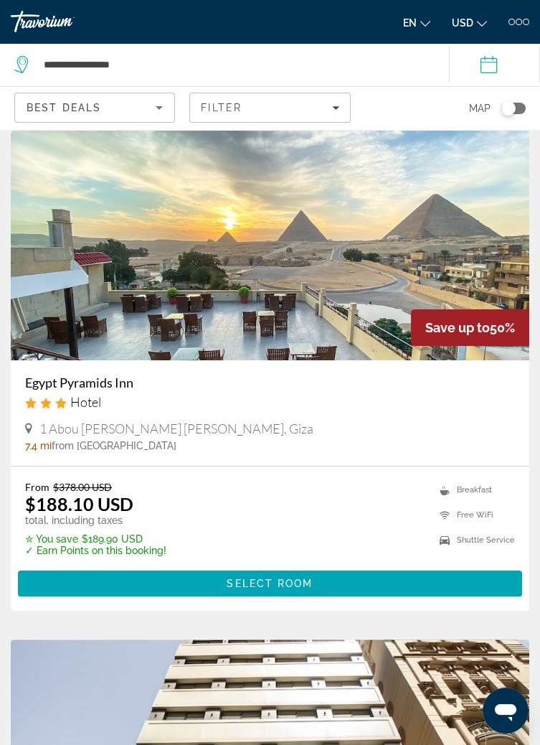
scroll to position [568, 0]
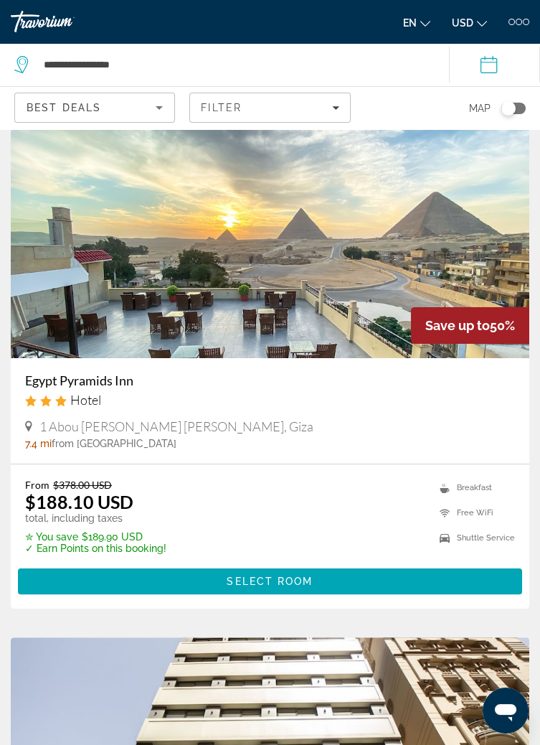
click at [393, 646] on img "Main content" at bounding box center [270, 752] width 519 height 230
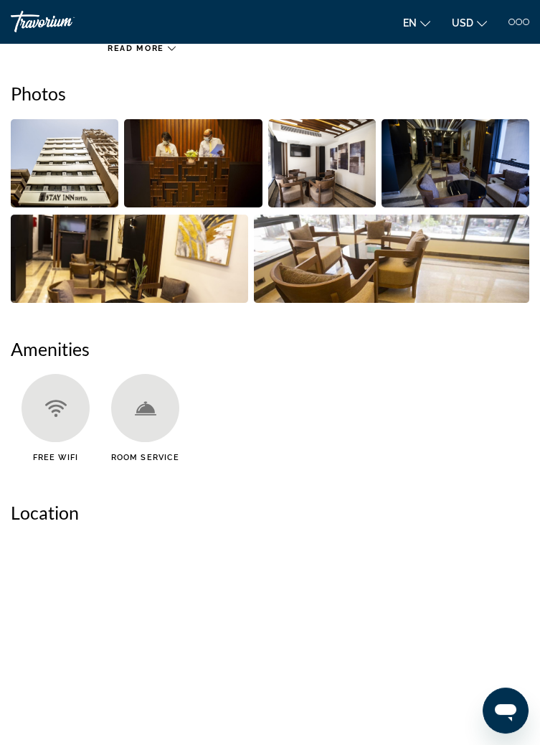
scroll to position [18, 0]
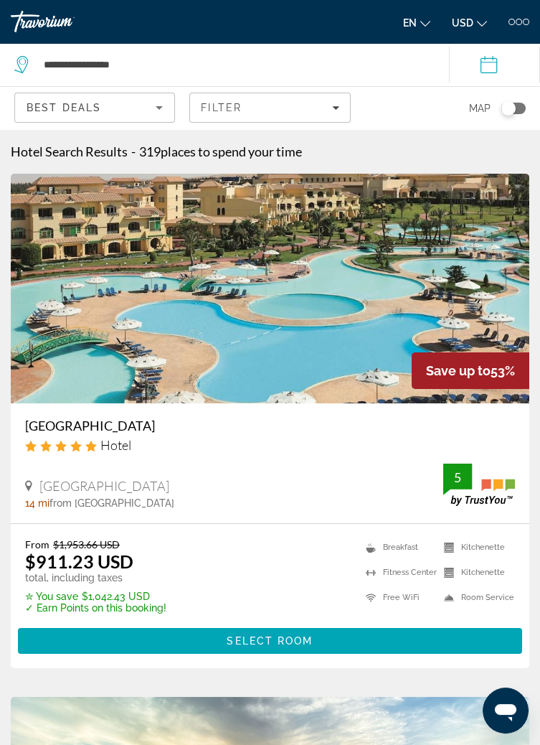
click at [136, 101] on div "Best Deals" at bounding box center [91, 107] width 129 height 17
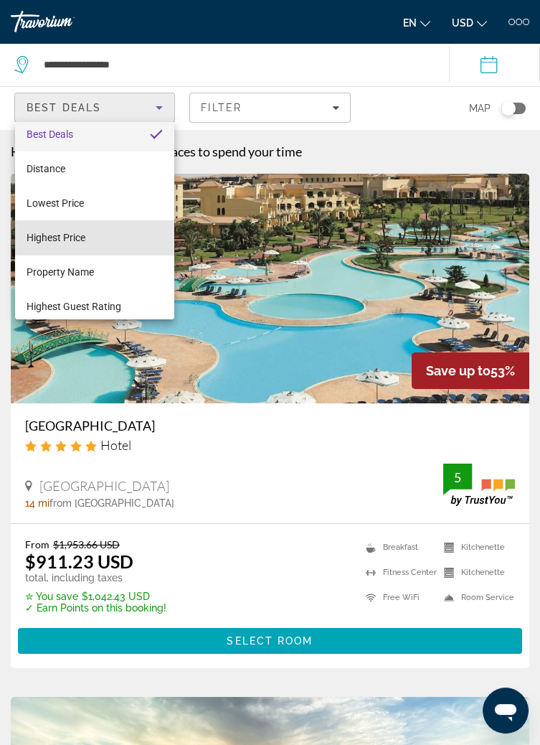
scroll to position [21, 0]
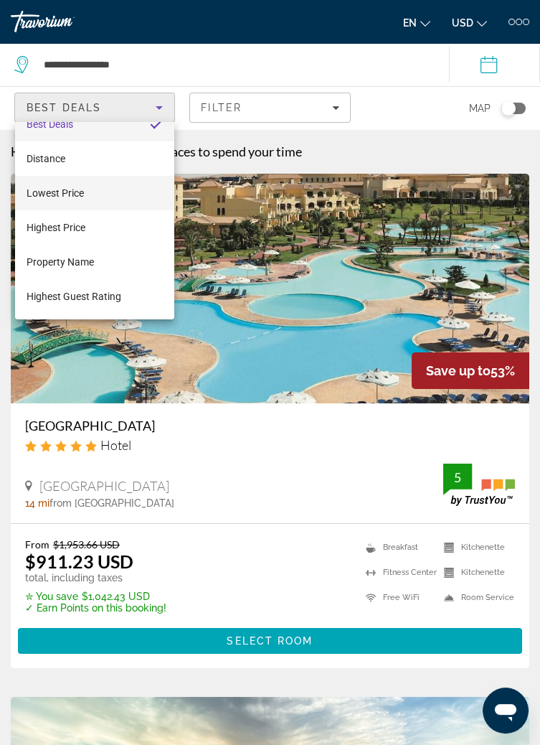
click at [135, 200] on mat-option "Lowest Price" at bounding box center [94, 193] width 159 height 34
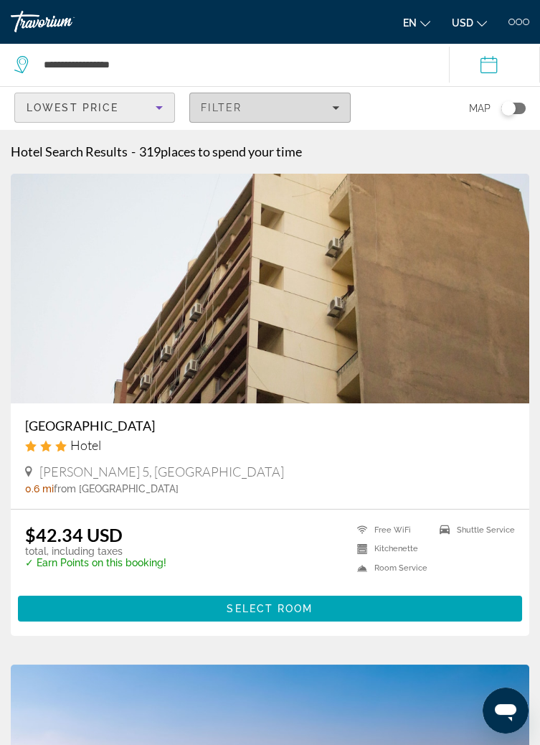
click at [309, 111] on div "Filter" at bounding box center [270, 107] width 138 height 11
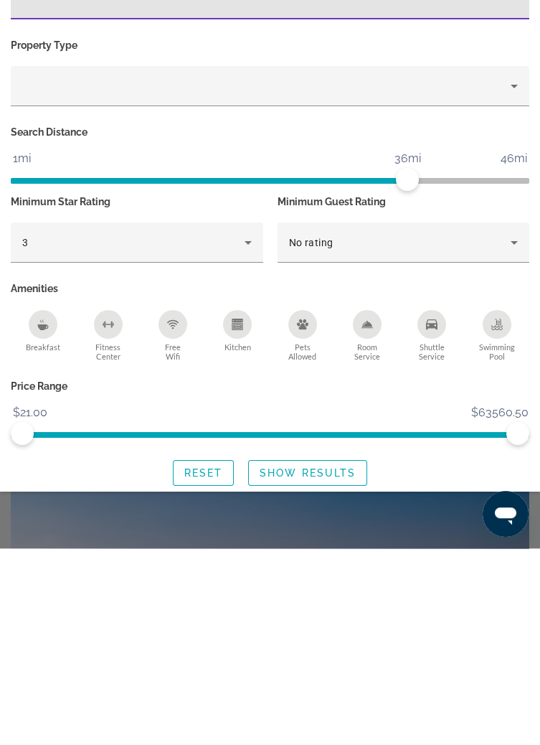
click at [50, 539] on span "Breakfast" at bounding box center [43, 543] width 34 height 9
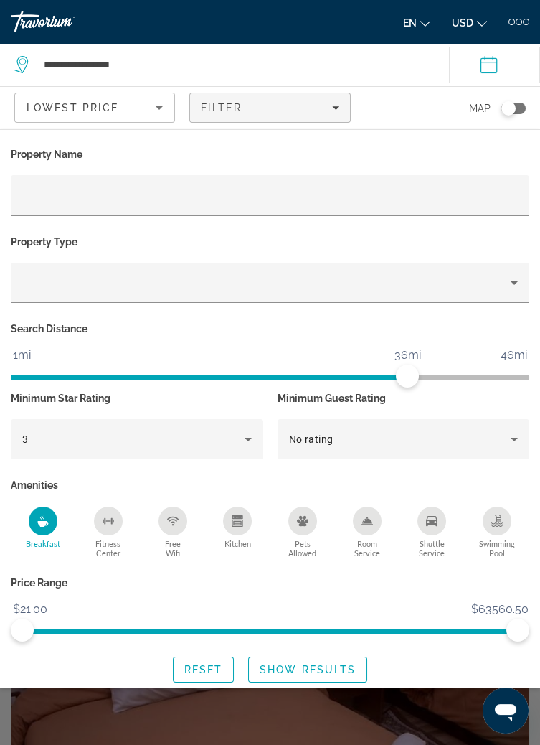
click at [429, 535] on button "Shuttle Service" at bounding box center [432, 532] width 17 height 52
click at [345, 730] on div "Search widget" at bounding box center [270, 480] width 540 height 530
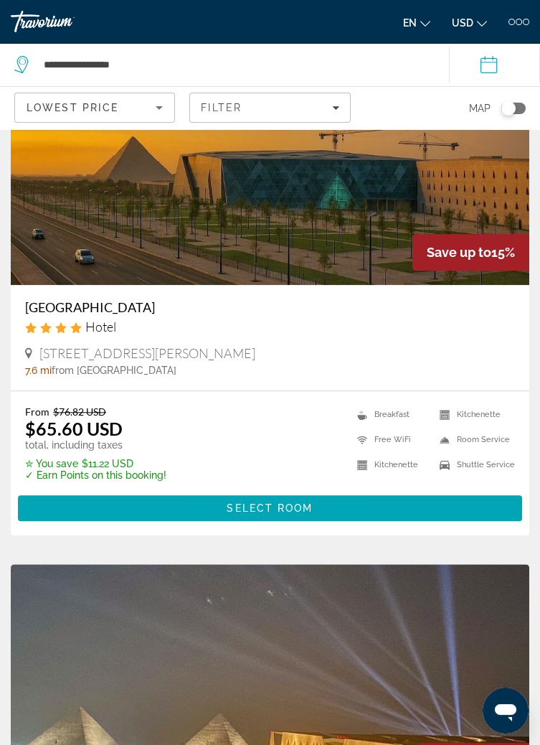
scroll to position [2626, 0]
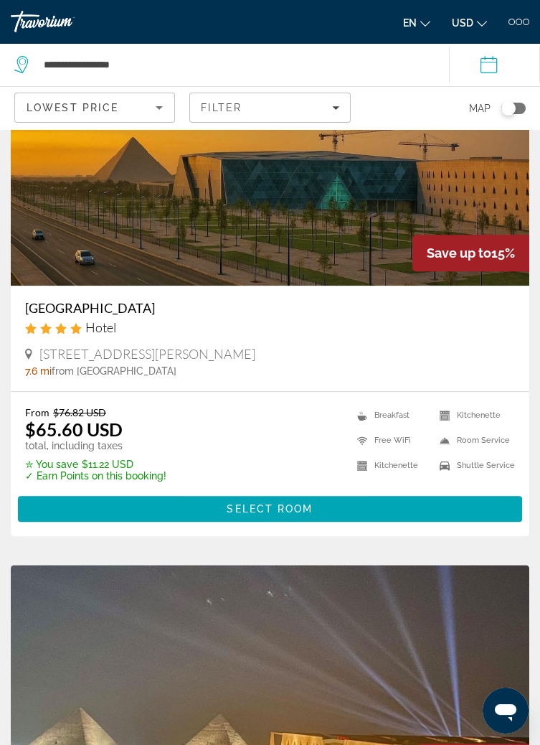
click at [329, 230] on img "Main content" at bounding box center [270, 171] width 519 height 230
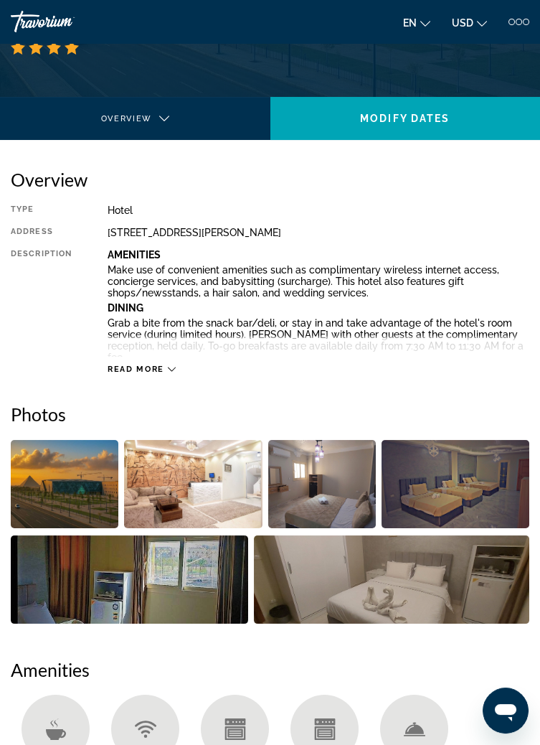
scroll to position [250, 0]
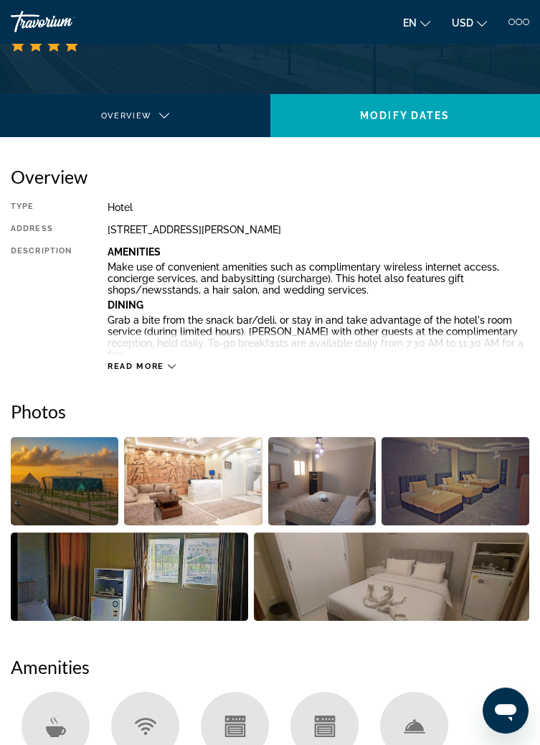
click at [202, 586] on img "Open full-screen image slider" at bounding box center [130, 577] width 238 height 88
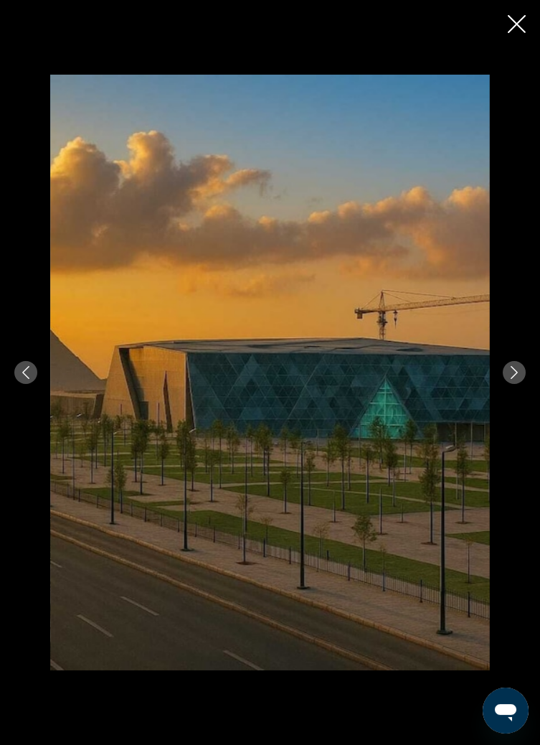
click at [514, 379] on icon "Next image" at bounding box center [514, 372] width 13 height 13
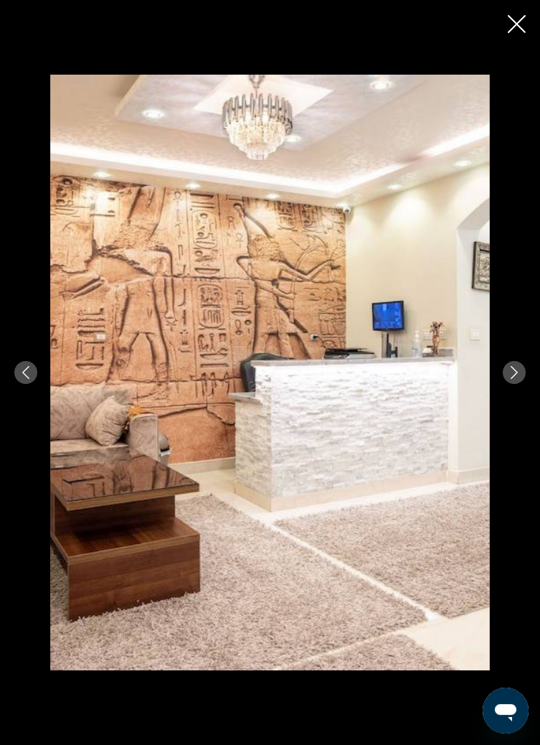
click at [514, 379] on icon "Next image" at bounding box center [514, 372] width 7 height 13
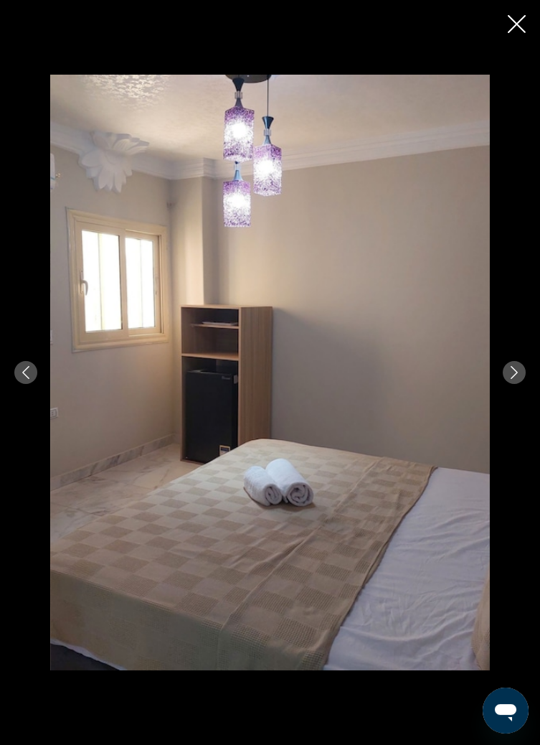
click at [514, 379] on icon "Next image" at bounding box center [514, 372] width 7 height 13
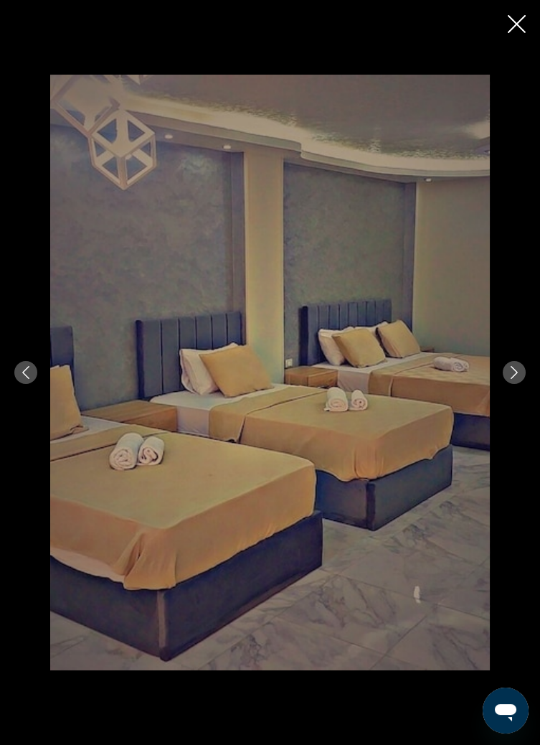
click at [515, 384] on button "Next image" at bounding box center [514, 372] width 23 height 23
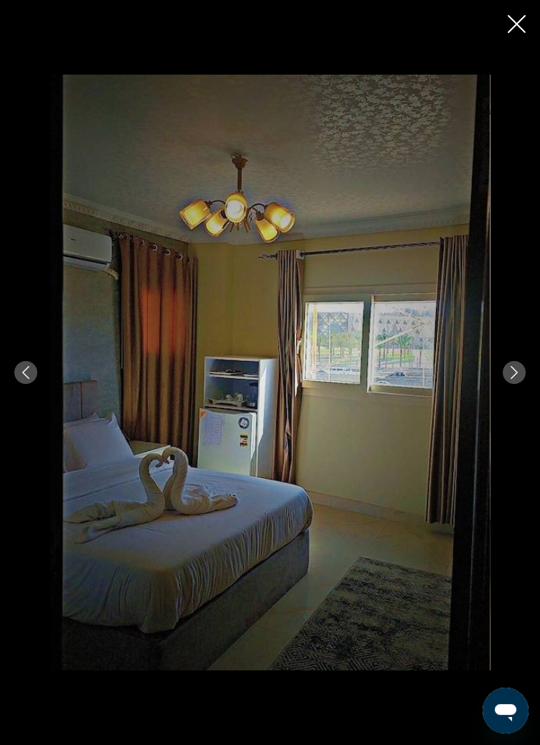
click at [514, 379] on icon "Next image" at bounding box center [514, 372] width 7 height 13
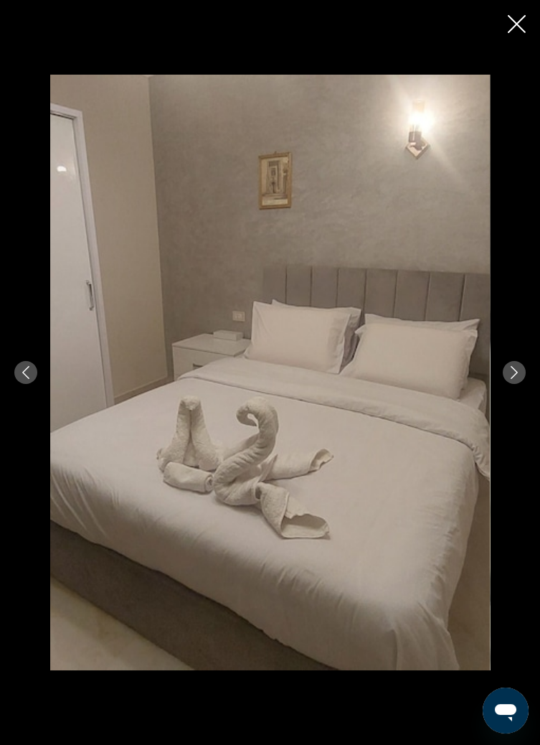
click at [514, 379] on icon "Next image" at bounding box center [514, 372] width 13 height 13
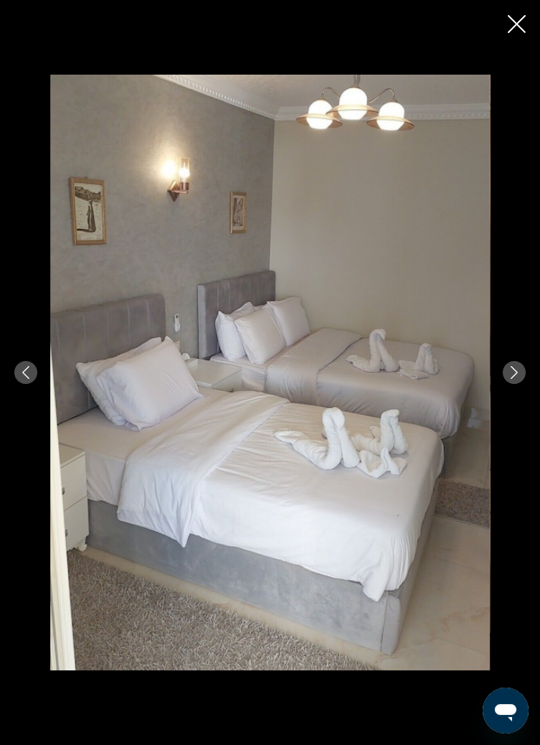
click at [517, 384] on button "Next image" at bounding box center [514, 372] width 23 height 23
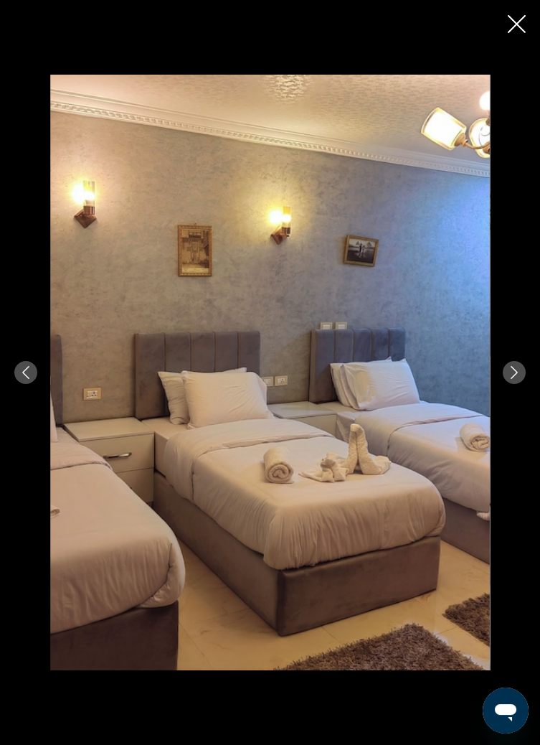
click at [514, 379] on icon "Next image" at bounding box center [514, 372] width 13 height 13
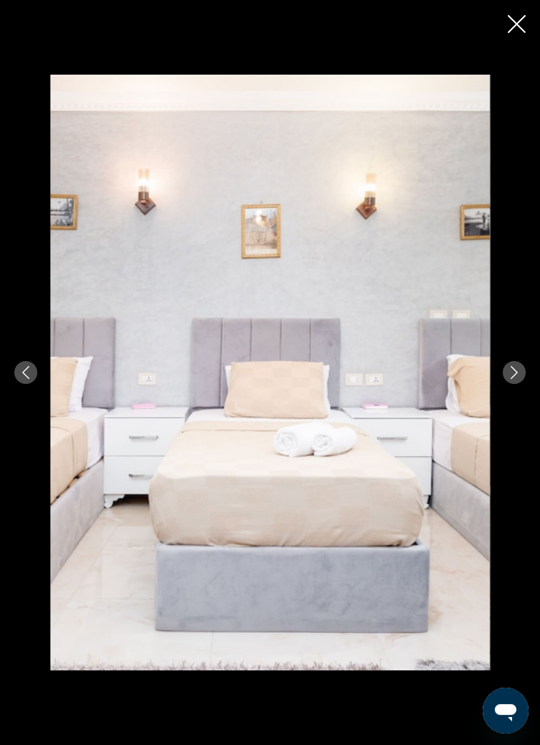
click at [515, 379] on icon "Next image" at bounding box center [514, 372] width 13 height 13
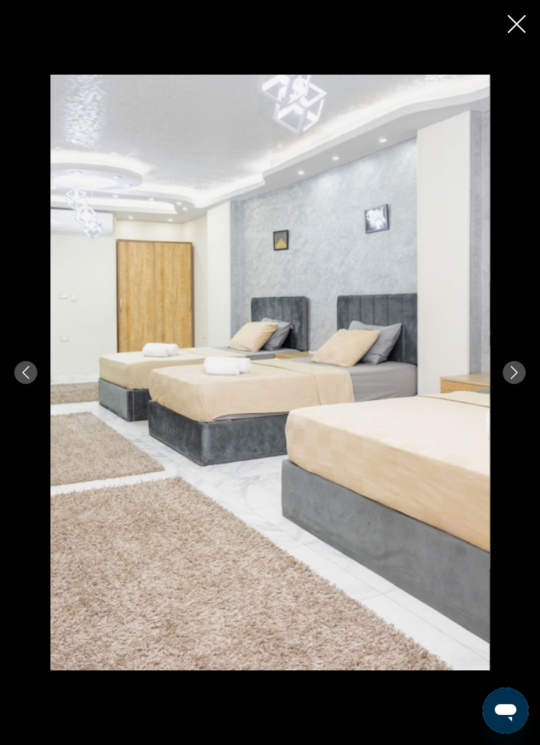
click at [515, 379] on icon "Next image" at bounding box center [514, 372] width 7 height 13
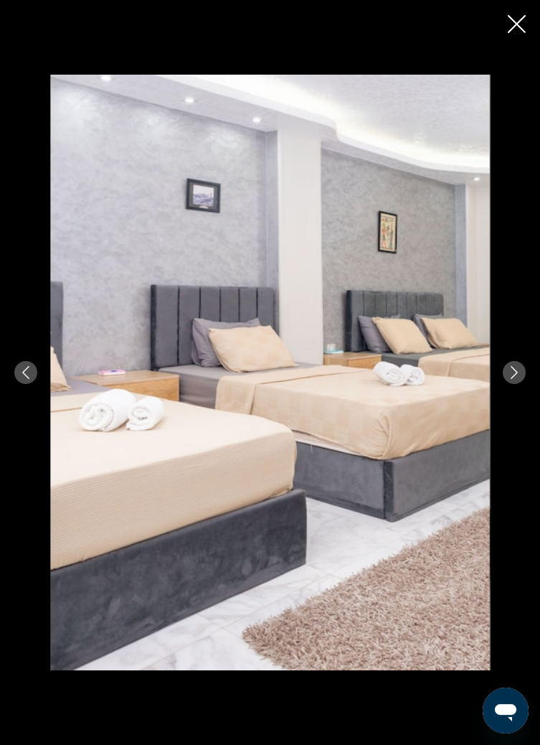
click at [514, 379] on icon "Next image" at bounding box center [514, 372] width 13 height 13
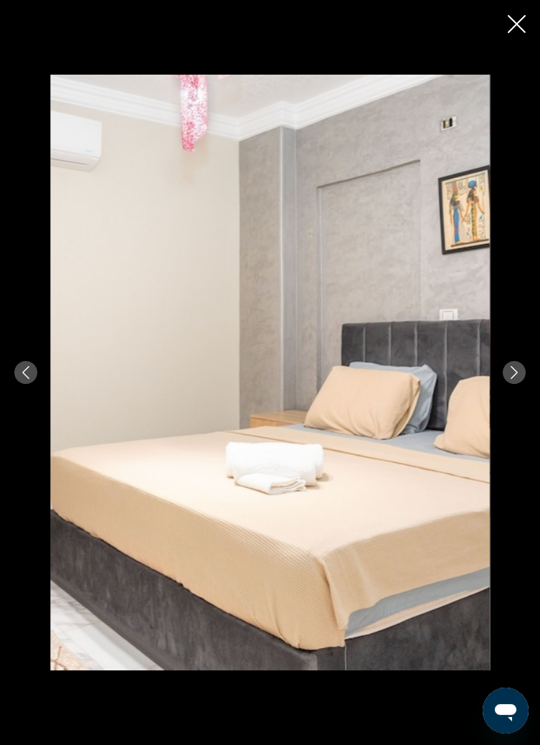
click at [514, 379] on icon "Next image" at bounding box center [514, 372] width 13 height 13
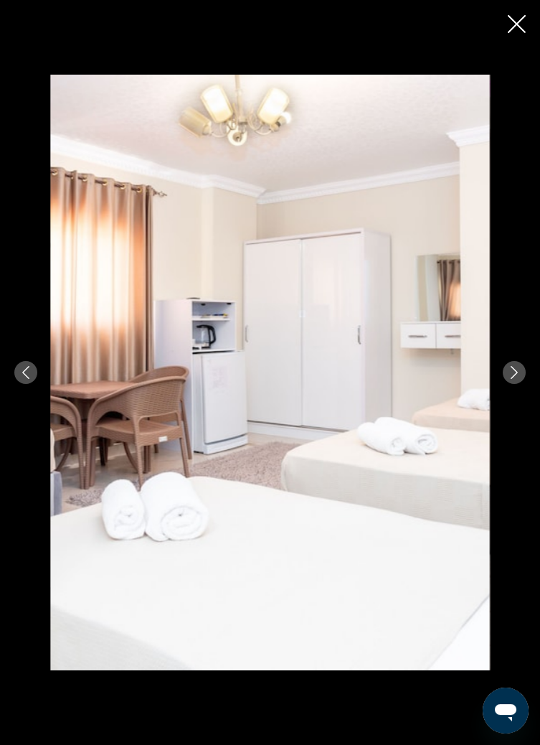
click at [515, 384] on button "Next image" at bounding box center [514, 372] width 23 height 23
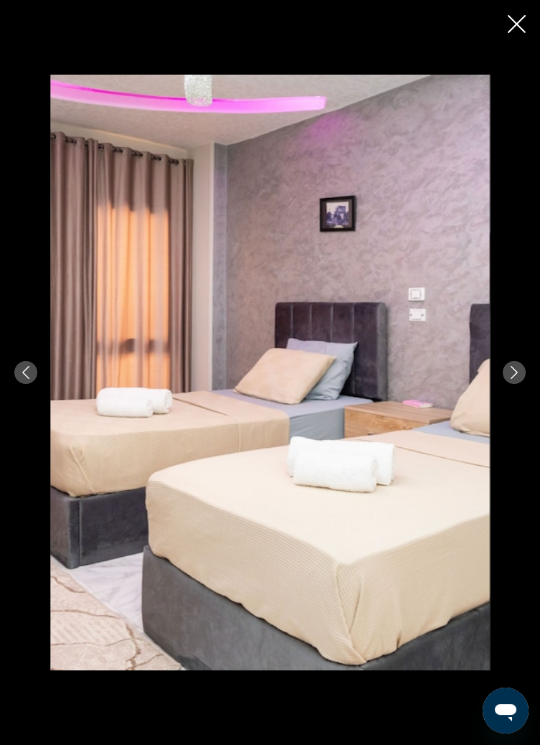
click at [514, 379] on icon "Next image" at bounding box center [514, 372] width 13 height 13
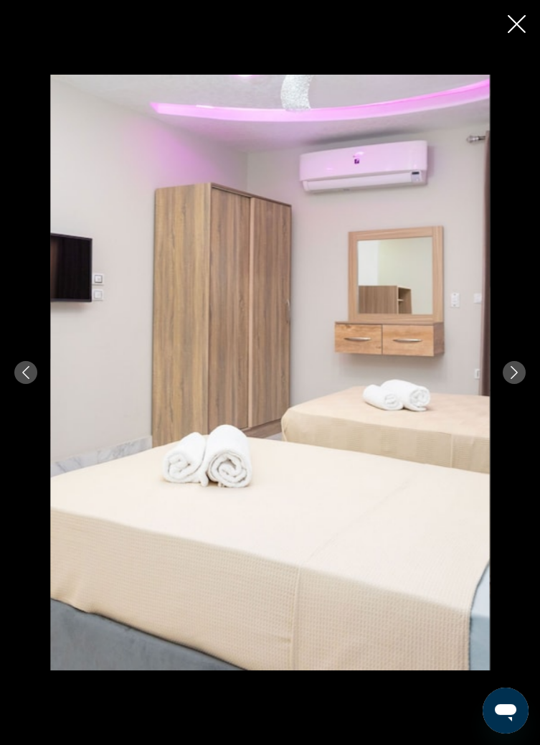
click at [514, 379] on icon "Next image" at bounding box center [514, 372] width 13 height 13
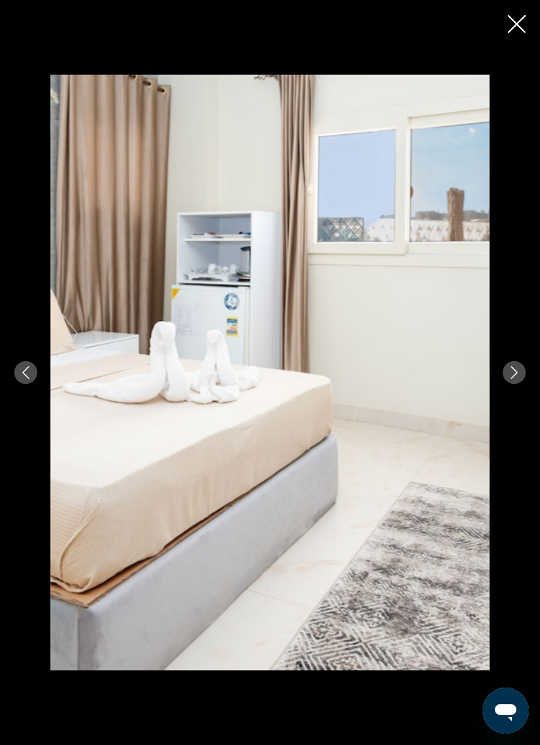
scroll to position [244, 0]
click at [515, 379] on icon "Next image" at bounding box center [514, 372] width 7 height 13
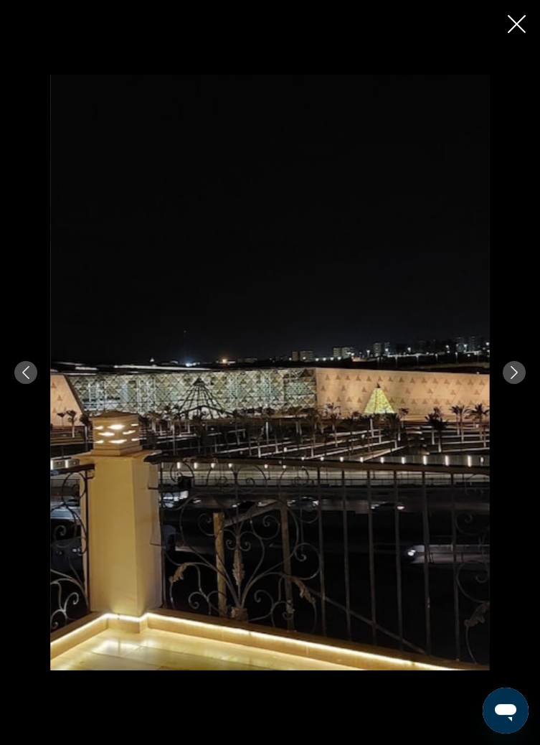
click at [514, 379] on icon "Next image" at bounding box center [514, 372] width 13 height 13
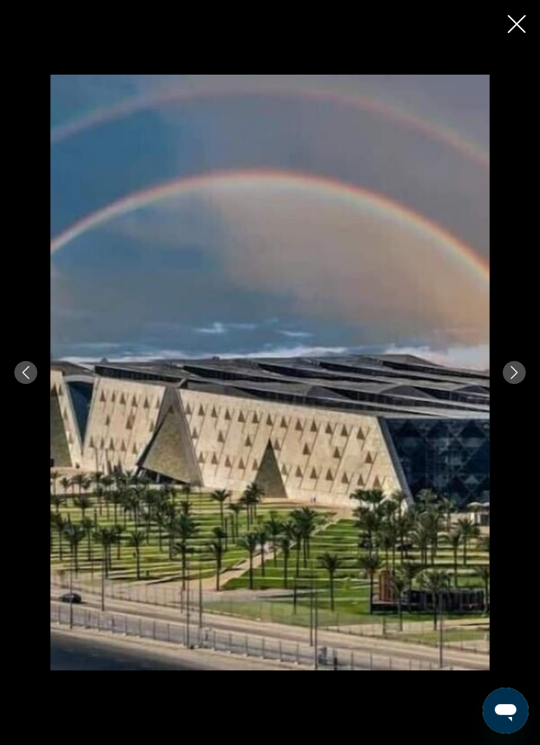
scroll to position [248, 0]
click at [519, 34] on button "Close slideshow" at bounding box center [517, 25] width 18 height 22
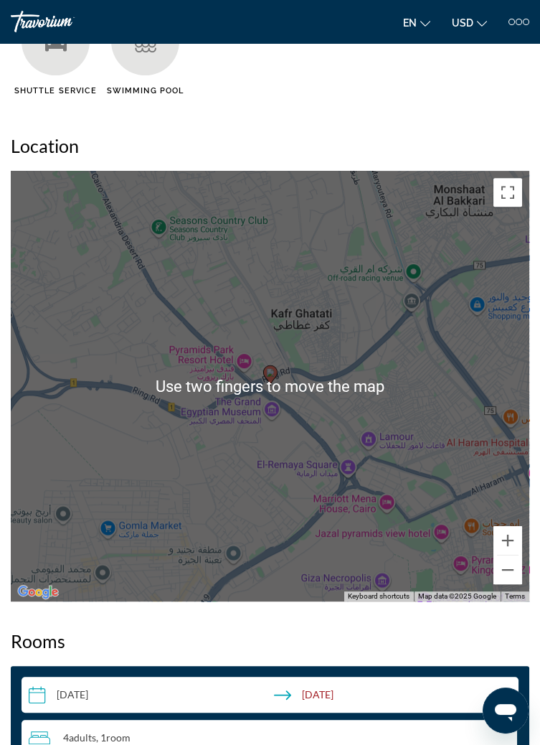
click at [333, 306] on div "To activate drag with keyboard, press Alt + Enter. Once in keyboard drag state,…" at bounding box center [270, 386] width 519 height 431
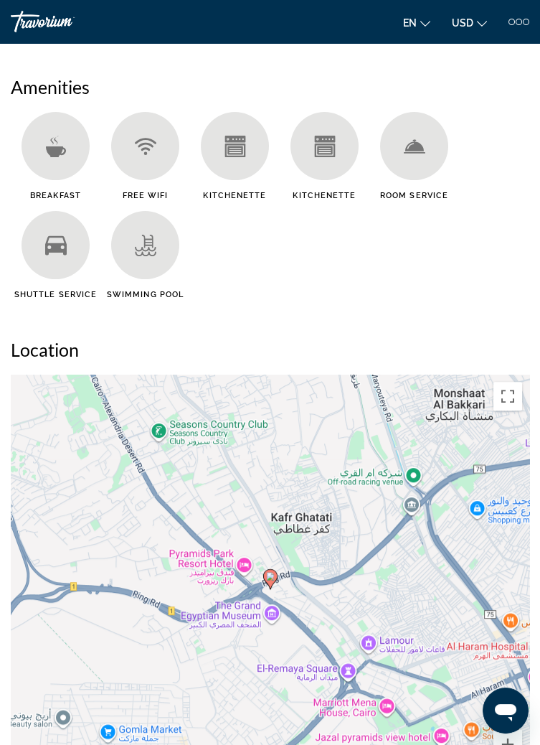
scroll to position [0, 0]
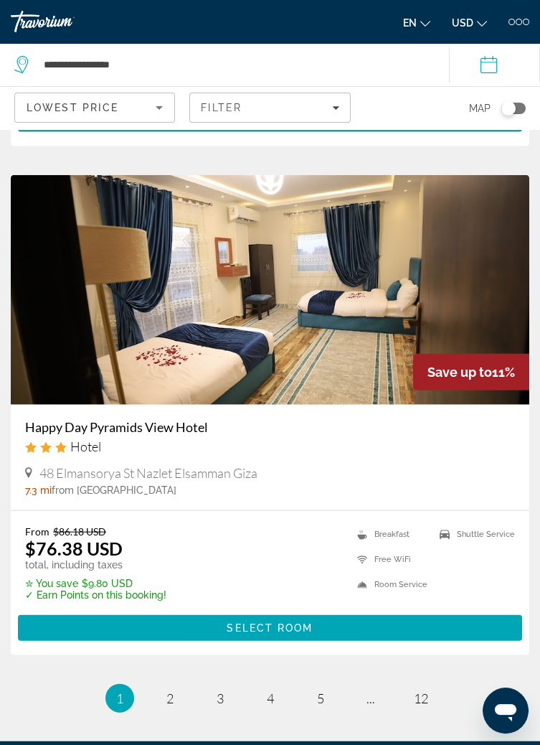
scroll to position [5580, 0]
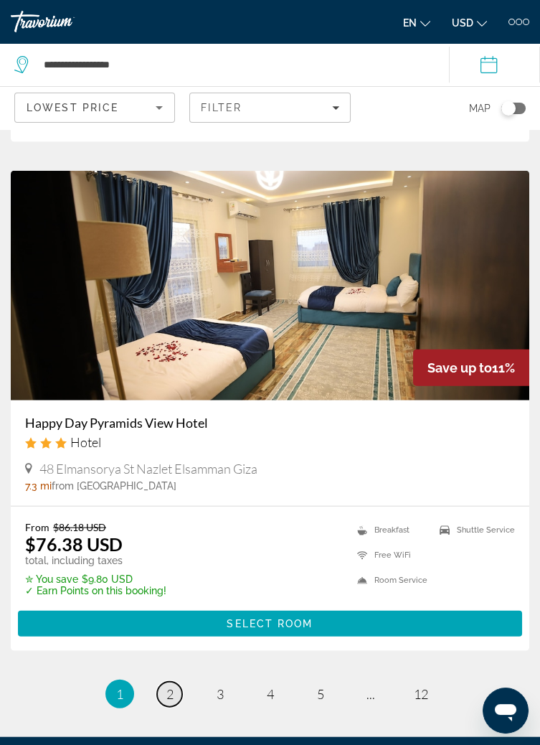
click at [172, 703] on link "page 2" at bounding box center [169, 694] width 25 height 25
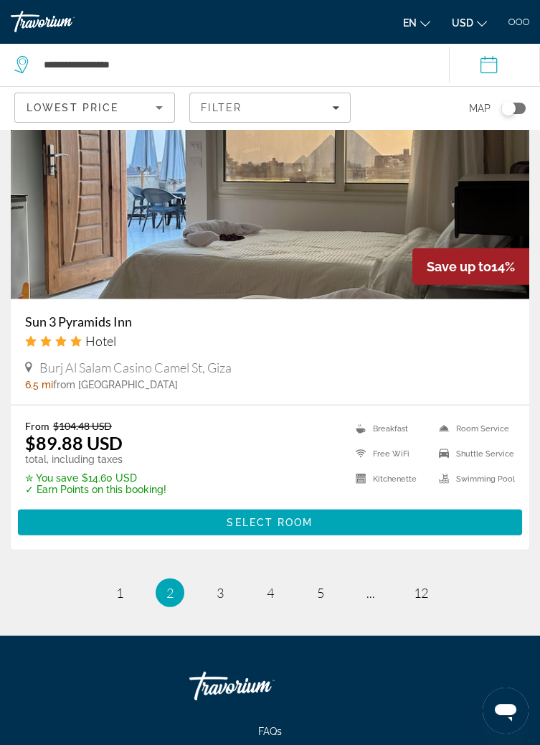
scroll to position [5678, 0]
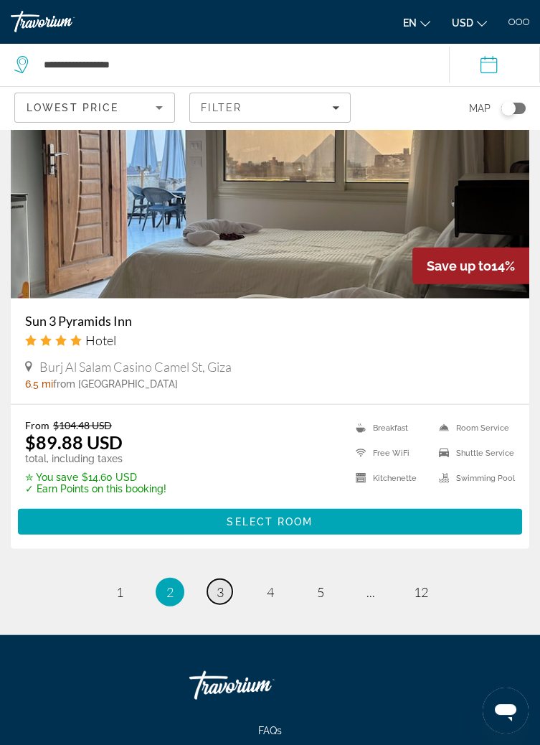
click at [221, 593] on span "3" at bounding box center [220, 592] width 7 height 16
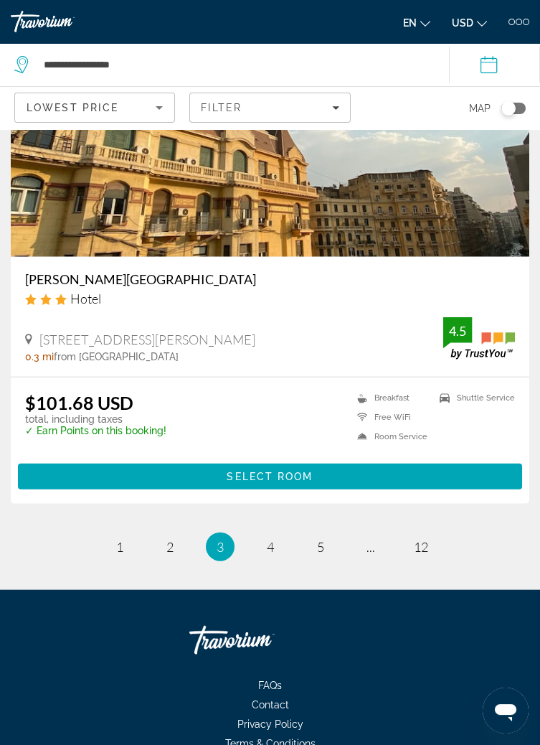
scroll to position [5665, 0]
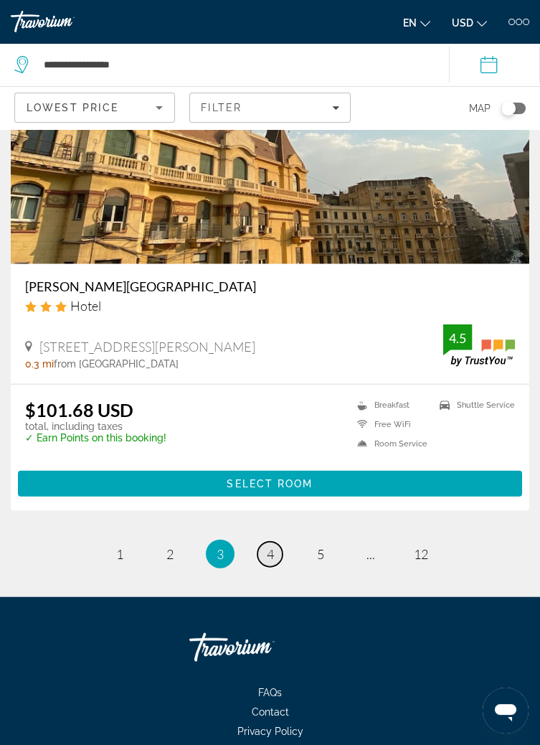
click at [270, 556] on span "4" at bounding box center [270, 554] width 7 height 16
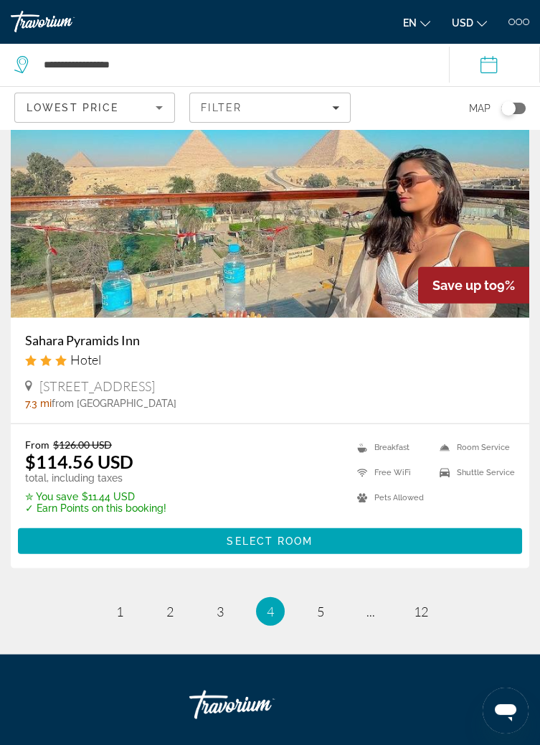
scroll to position [5697, 0]
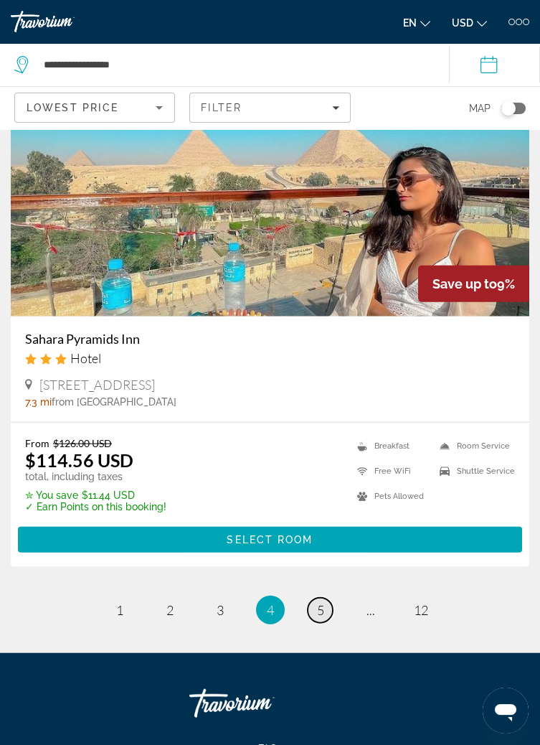
click at [320, 609] on span "5" at bounding box center [320, 610] width 7 height 16
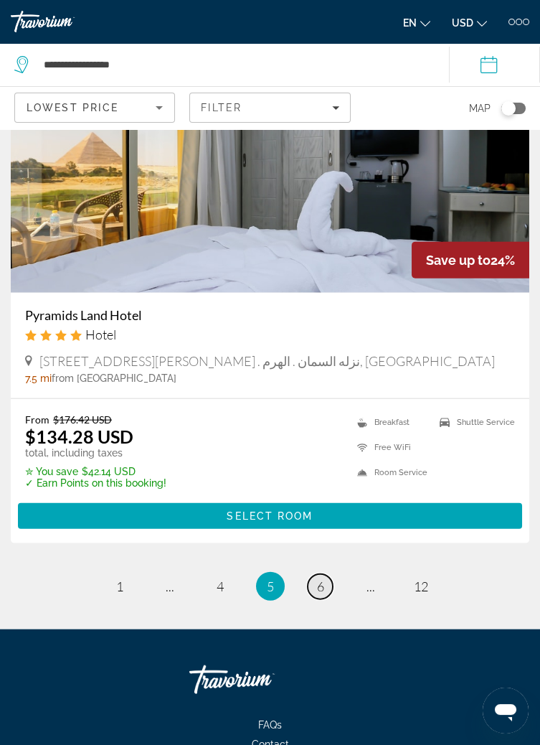
scroll to position [5729, 0]
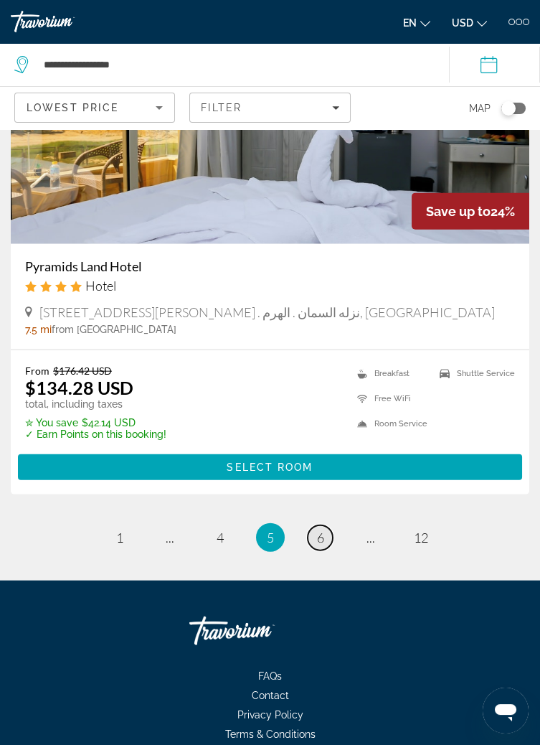
click at [321, 538] on span "6" at bounding box center [320, 538] width 7 height 16
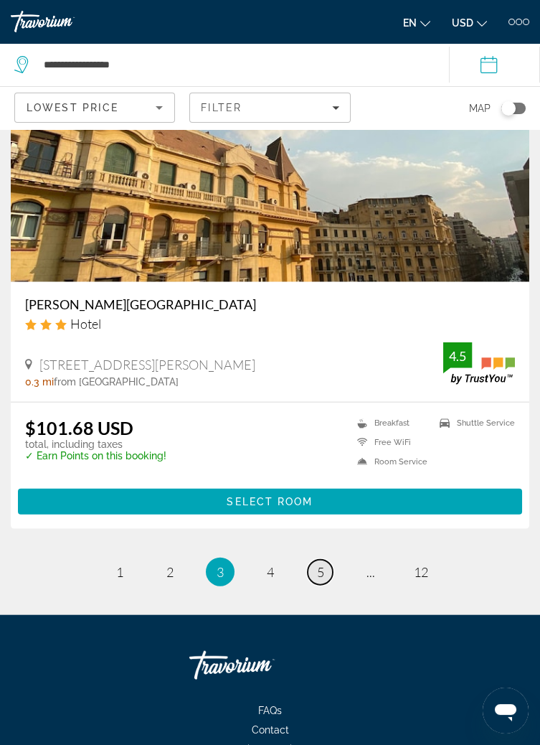
scroll to position [5654, 0]
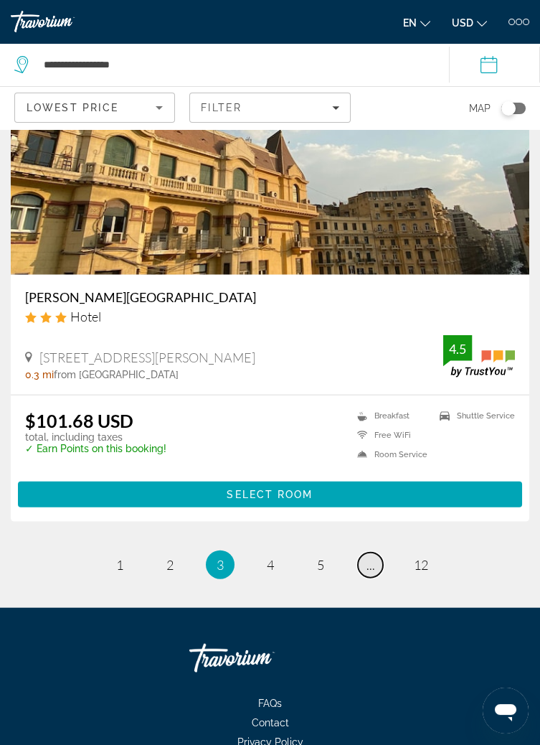
click at [370, 568] on span "..." at bounding box center [371, 565] width 9 height 16
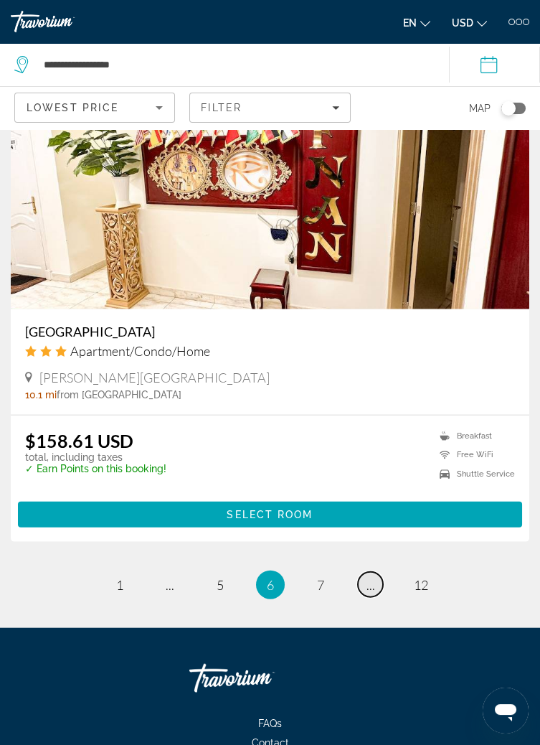
scroll to position [5690, 0]
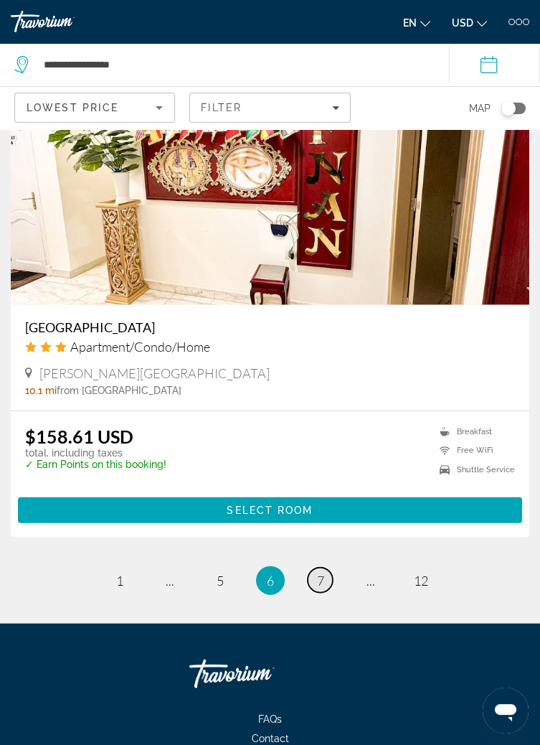
click at [321, 580] on span "7" at bounding box center [320, 581] width 7 height 16
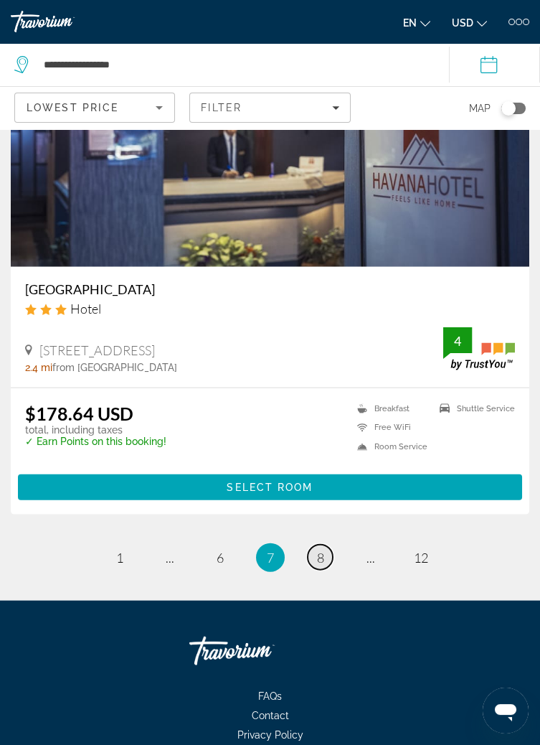
scroll to position [5750, 0]
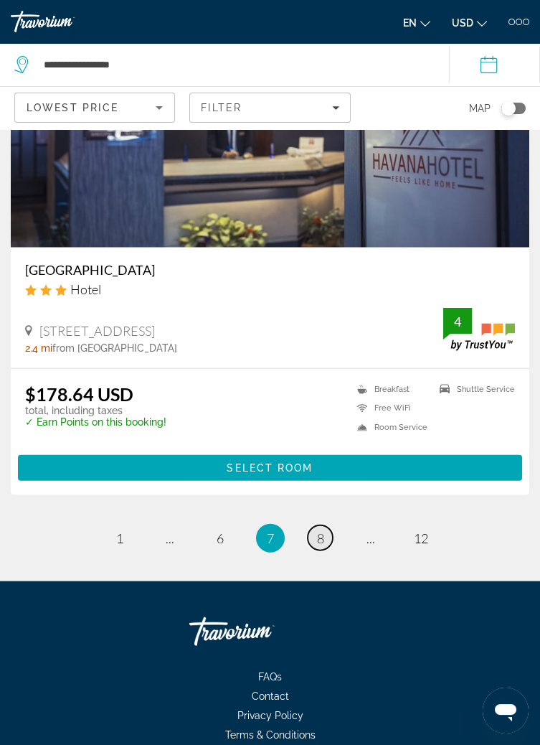
click at [320, 540] on span "8" at bounding box center [320, 538] width 7 height 16
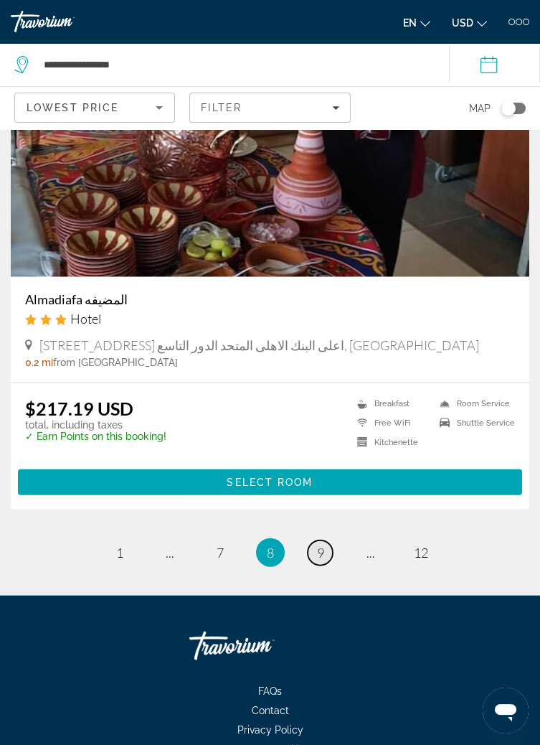
scroll to position [5680, 0]
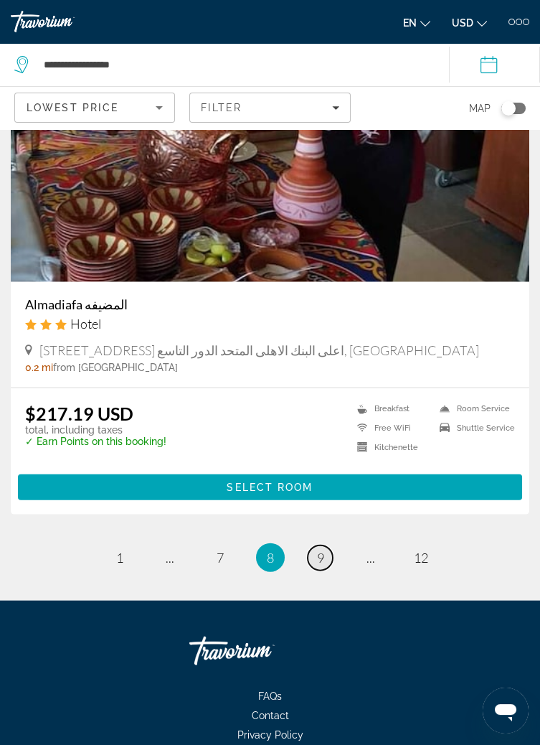
click at [320, 557] on span "9" at bounding box center [320, 558] width 7 height 16
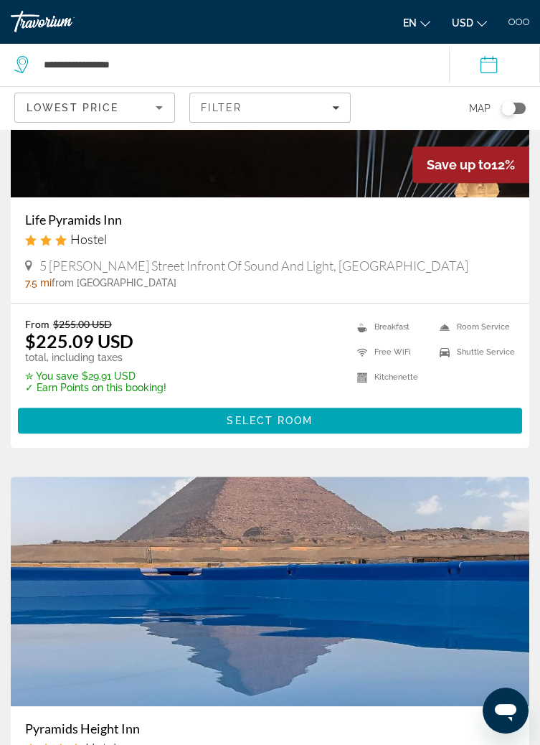
scroll to position [1227, 0]
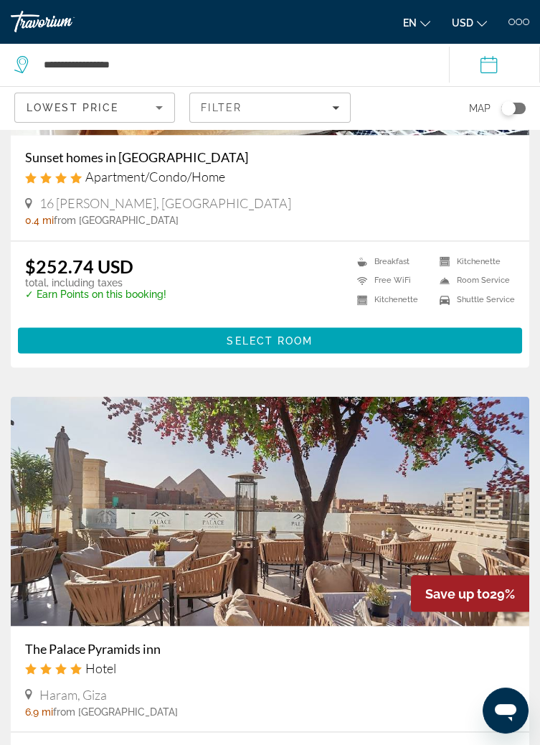
click at [336, 622] on img "Main content" at bounding box center [270, 511] width 519 height 230
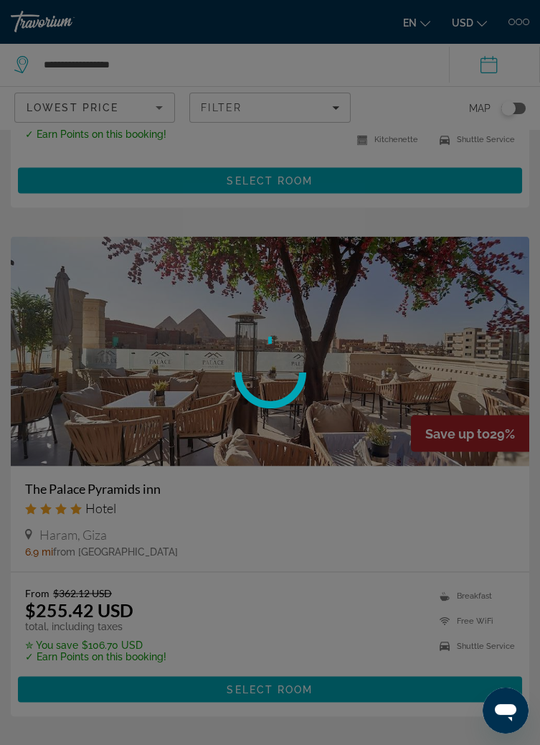
scroll to position [4431, 0]
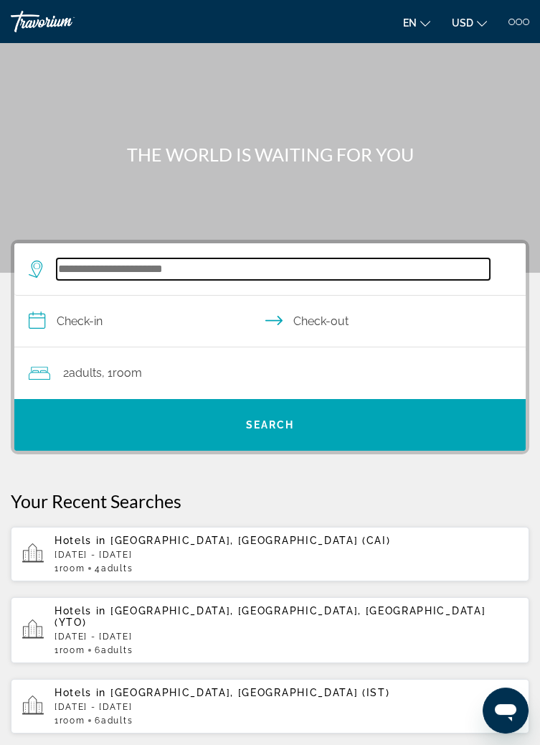
click at [333, 276] on input "Search hotel destination" at bounding box center [274, 269] width 434 height 22
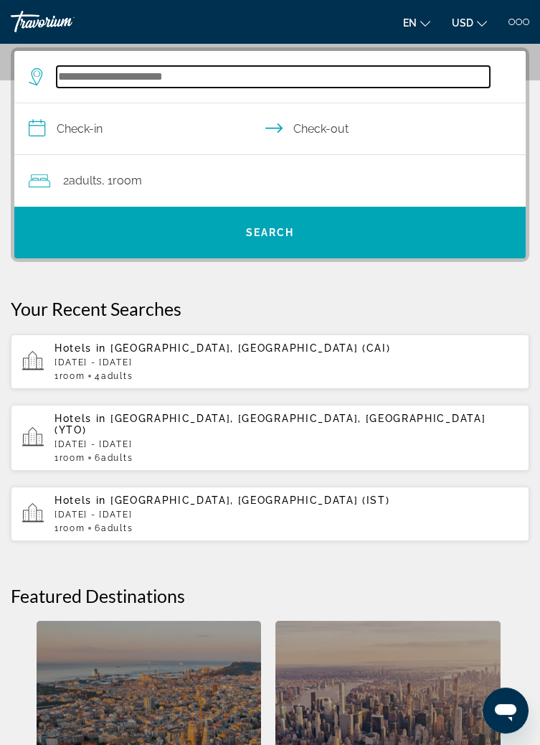
scroll to position [192, 0]
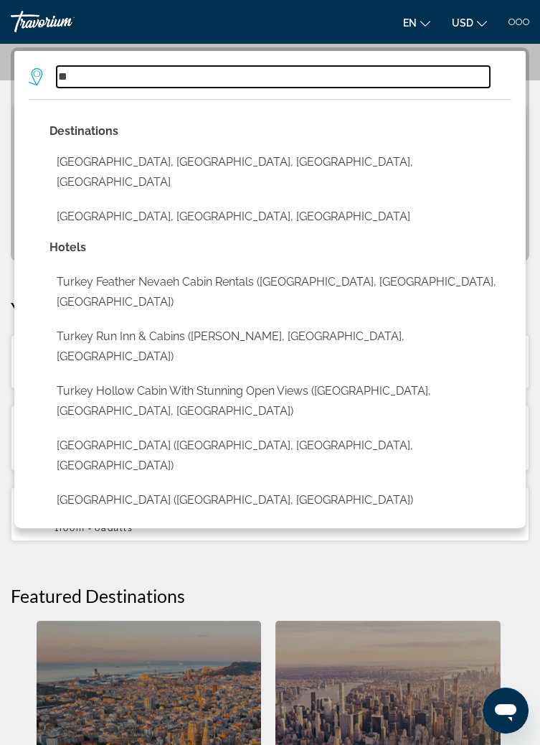
type input "*"
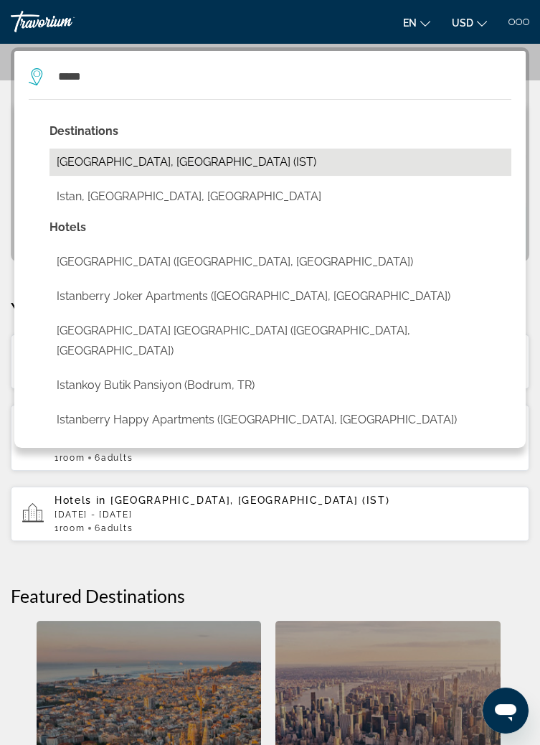
click at [145, 158] on button "[GEOGRAPHIC_DATA], [GEOGRAPHIC_DATA] (IST)" at bounding box center [281, 162] width 462 height 27
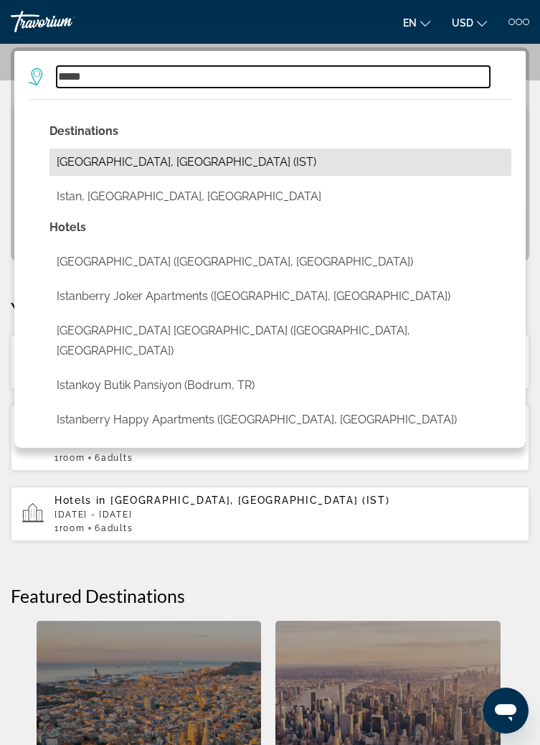
type input "**********"
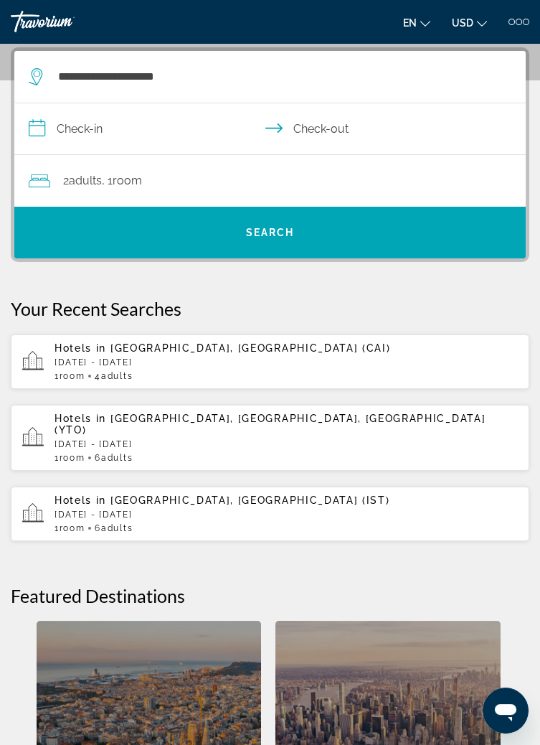
click at [131, 131] on input "**********" at bounding box center [272, 130] width 517 height 55
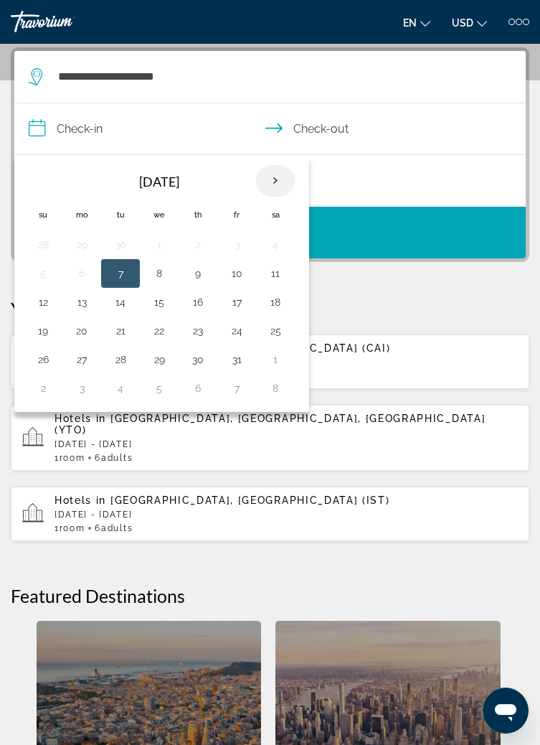
click at [279, 176] on th "Next month" at bounding box center [275, 181] width 39 height 32
click at [273, 180] on th "Next month" at bounding box center [275, 181] width 39 height 32
click at [118, 305] on button "16" at bounding box center [120, 302] width 23 height 20
click at [239, 307] on button "19" at bounding box center [236, 302] width 23 height 20
type input "**********"
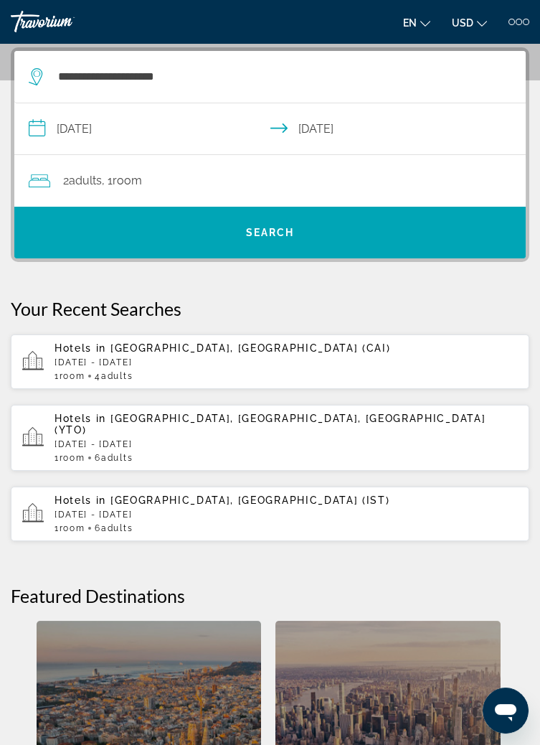
click at [219, 184] on div "2 Adult Adults , 1 Room rooms" at bounding box center [277, 181] width 497 height 20
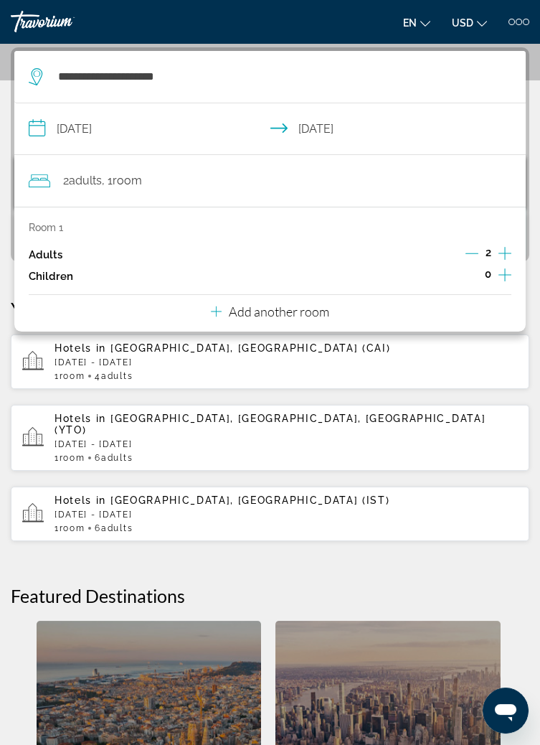
click at [505, 256] on icon "Increment adults" at bounding box center [505, 253] width 13 height 13
click at [504, 250] on icon "Increment adults" at bounding box center [505, 253] width 13 height 17
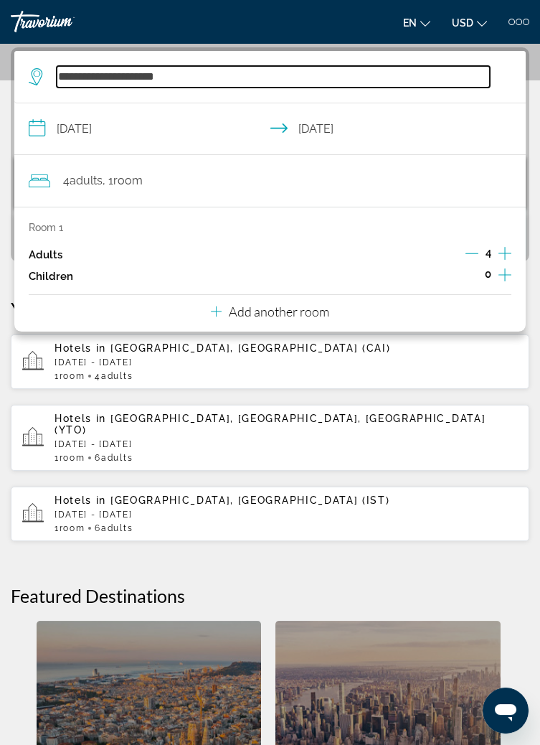
click at [442, 81] on input "**********" at bounding box center [274, 77] width 434 height 22
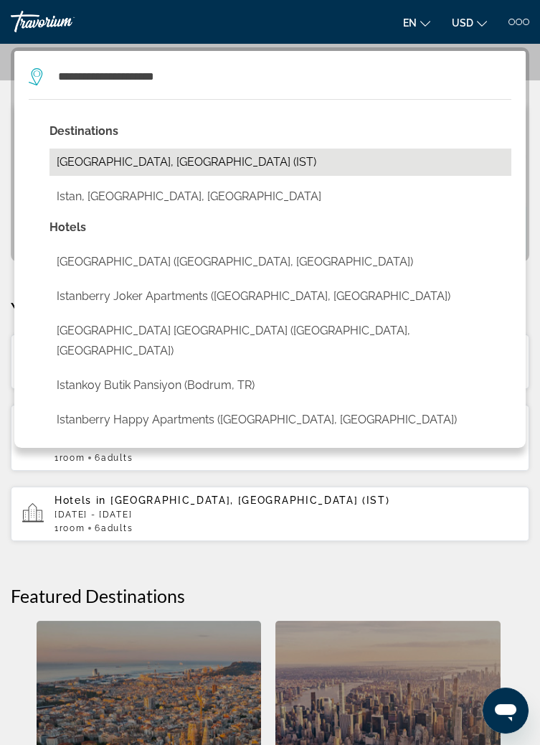
click at [145, 160] on button "[GEOGRAPHIC_DATA], [GEOGRAPHIC_DATA] (IST)" at bounding box center [281, 162] width 462 height 27
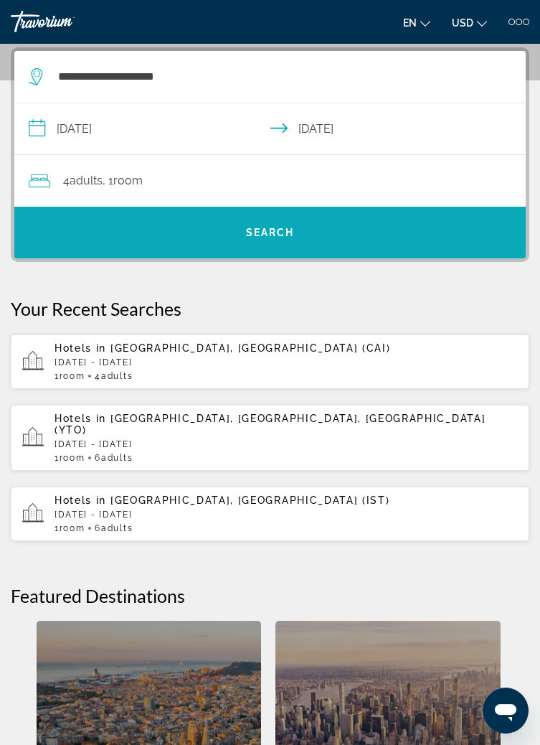
click at [373, 238] on span "Search" at bounding box center [270, 232] width 512 height 34
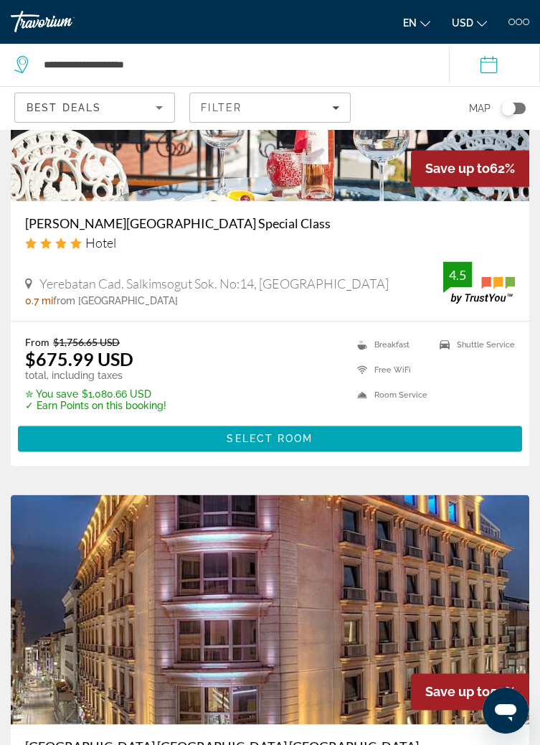
scroll to position [3342, 0]
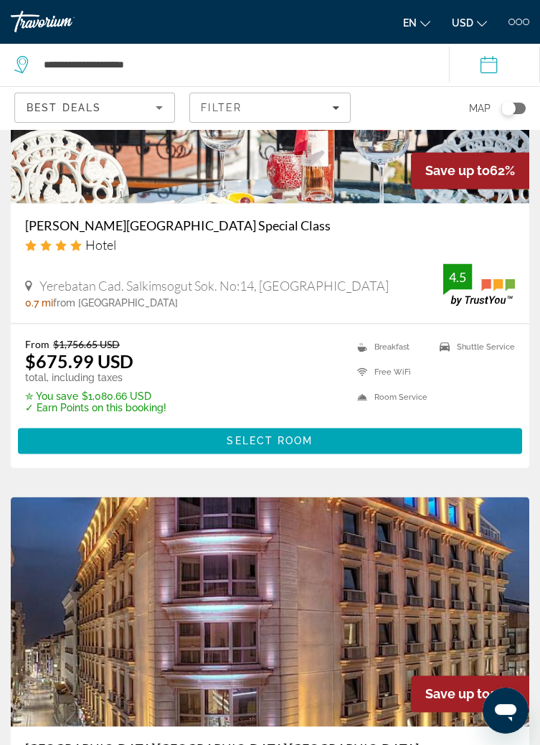
click at [141, 109] on div "Best Deals" at bounding box center [91, 107] width 129 height 17
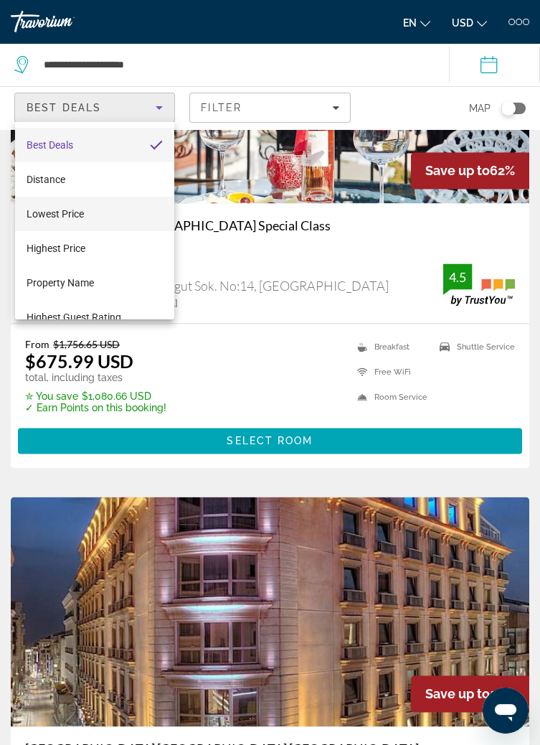
click at [67, 212] on span "Lowest Price" at bounding box center [55, 213] width 57 height 11
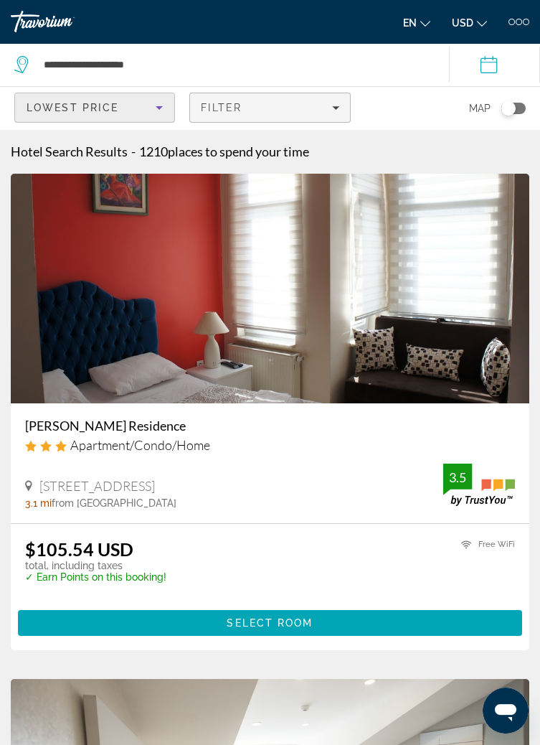
click at [312, 107] on div "Filter" at bounding box center [270, 107] width 138 height 11
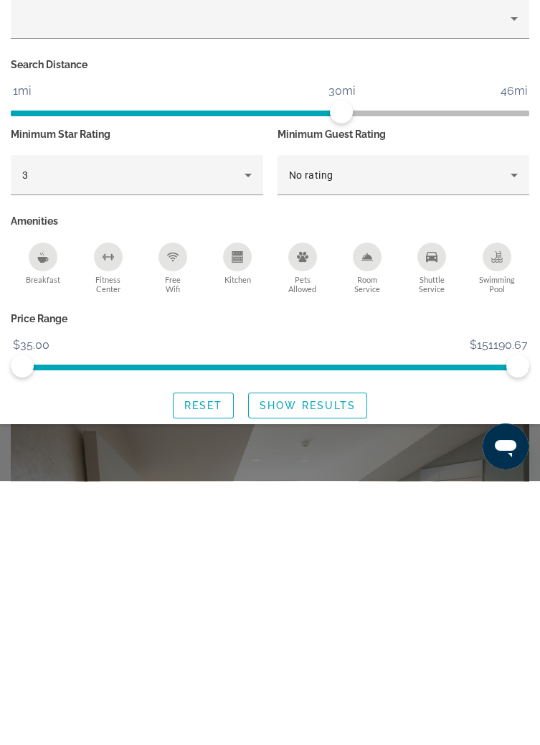
scroll to position [2, 0]
click at [42, 524] on icon "Breakfast" at bounding box center [43, 524] width 11 height 6
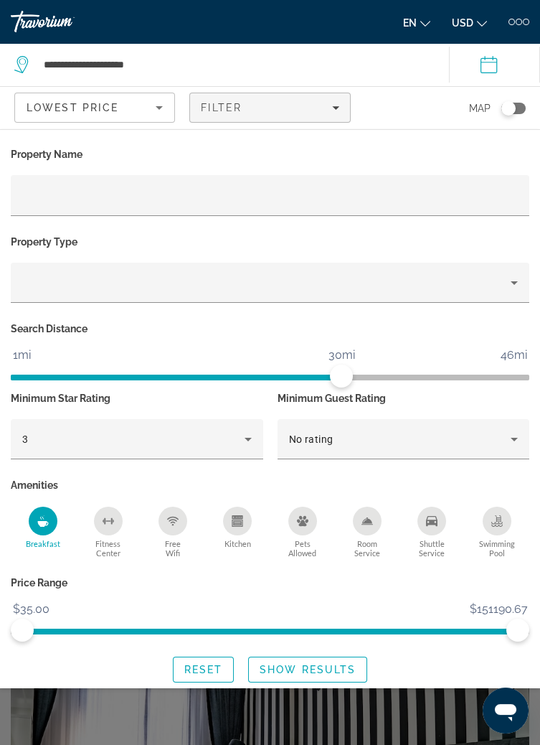
click at [432, 520] on icon "Shuttle Service" at bounding box center [431, 521] width 11 height 10
click at [302, 679] on span "Search widget" at bounding box center [308, 669] width 118 height 34
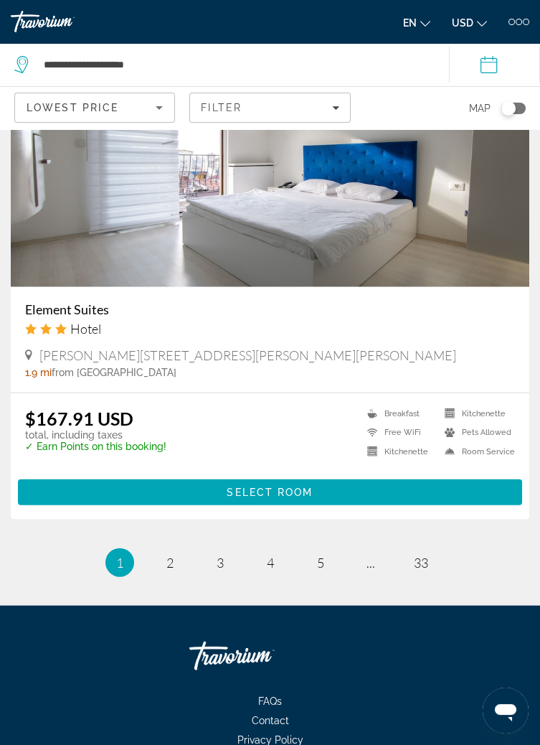
scroll to position [5615, 0]
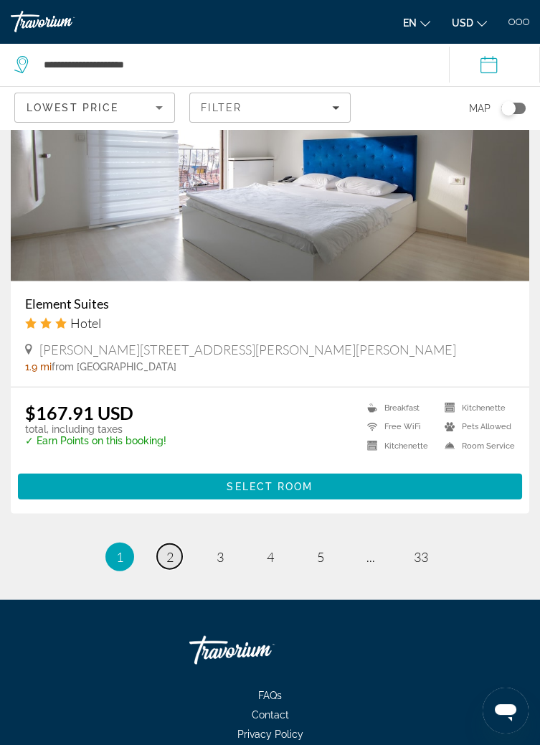
click at [169, 565] on span "2" at bounding box center [170, 557] width 7 height 16
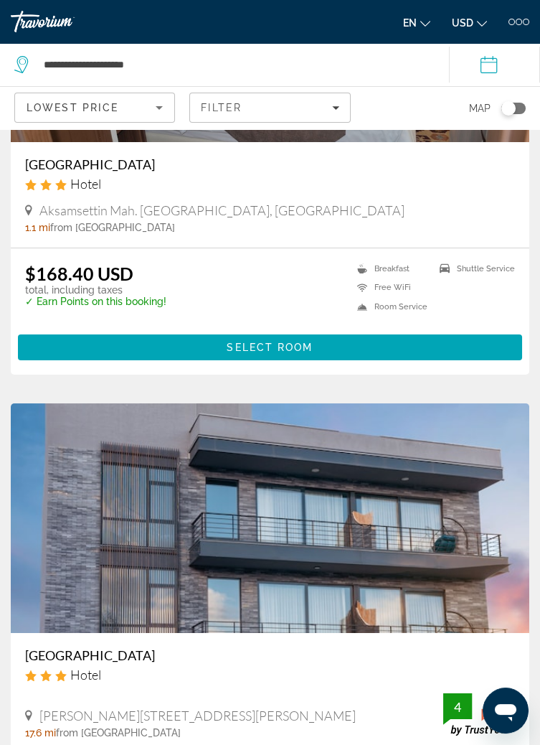
click at [312, 667] on div "Hotel" at bounding box center [270, 675] width 490 height 16
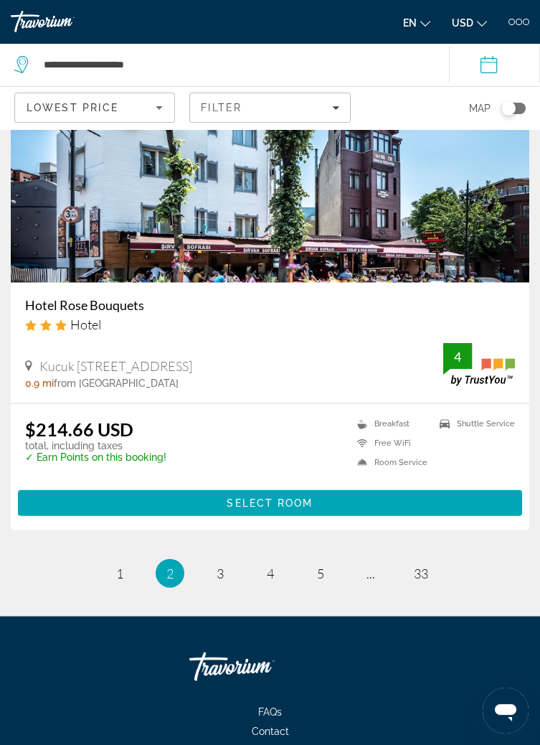
scroll to position [5624, 0]
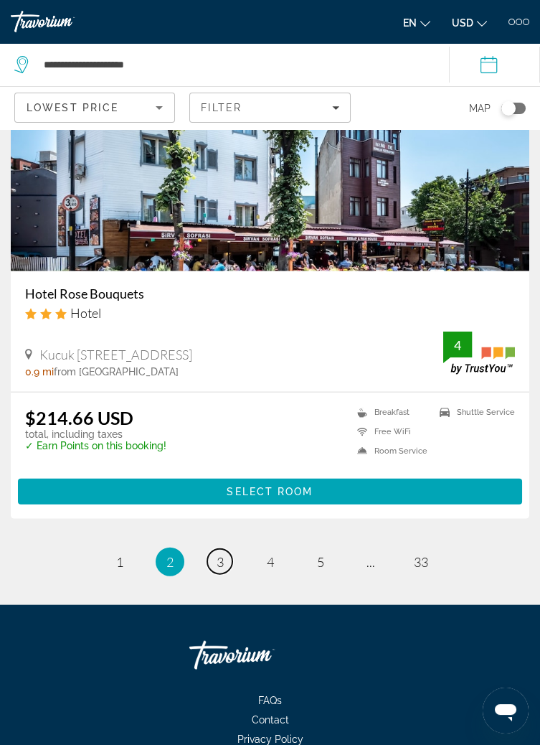
click at [225, 574] on link "page 3" at bounding box center [219, 561] width 25 height 25
click at [222, 576] on li "page 3" at bounding box center [220, 562] width 29 height 29
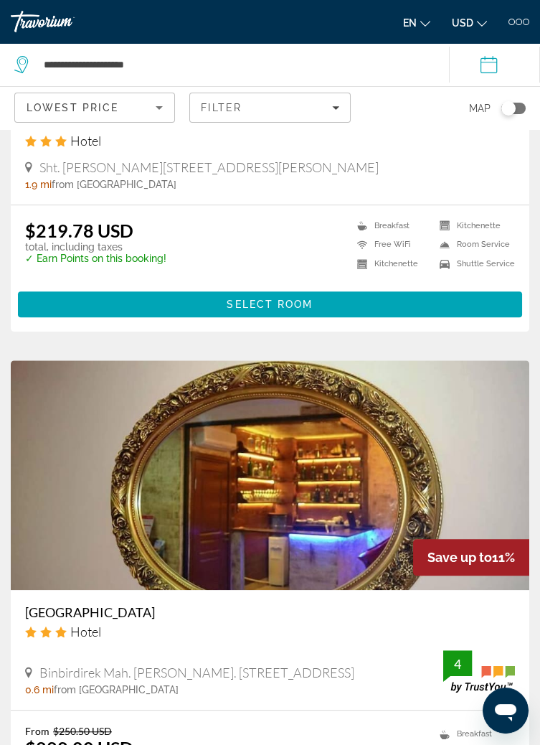
scroll to position [1805, 0]
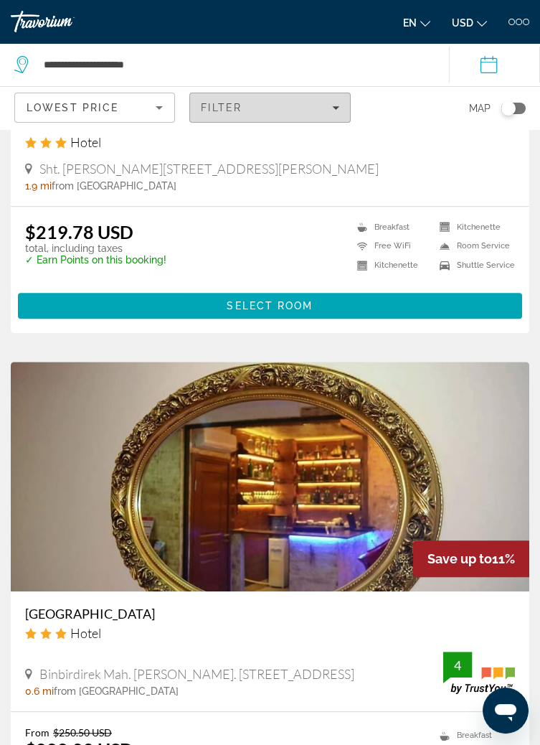
click at [283, 112] on div "Filter" at bounding box center [270, 107] width 138 height 11
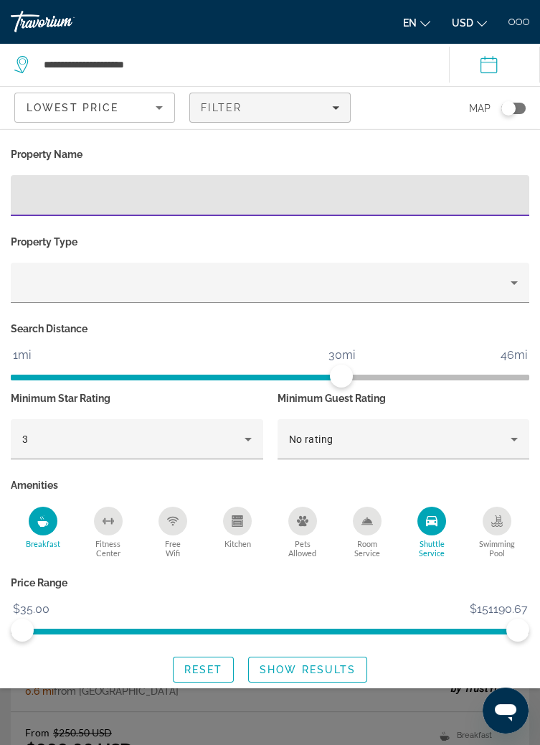
click at [180, 198] on input "Hotel Filters" at bounding box center [270, 195] width 496 height 17
type input "******"
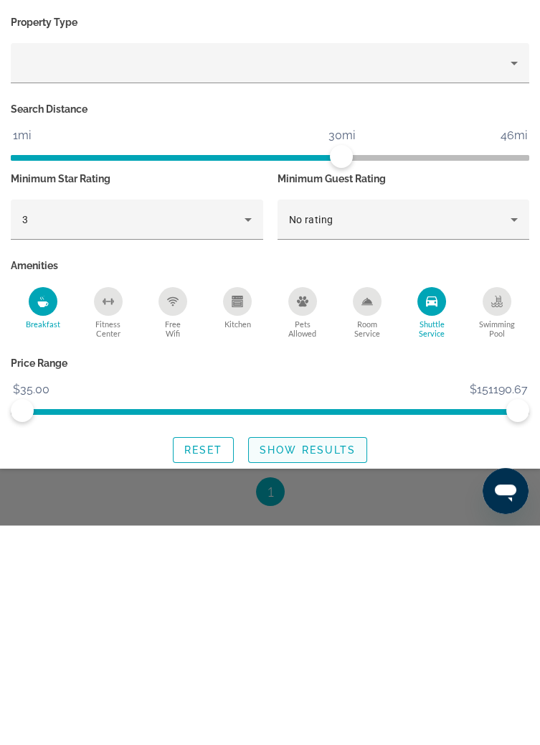
click at [347, 671] on span "Show Results" at bounding box center [308, 669] width 96 height 11
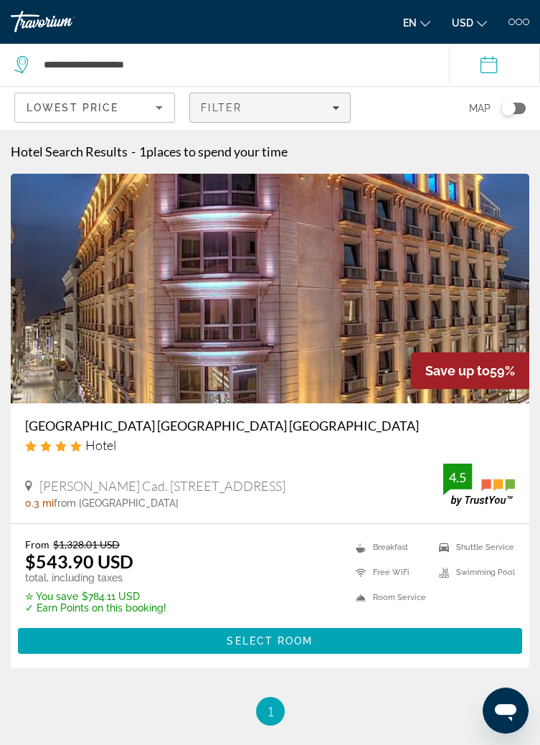
click at [310, 107] on div "Filter" at bounding box center [270, 107] width 138 height 11
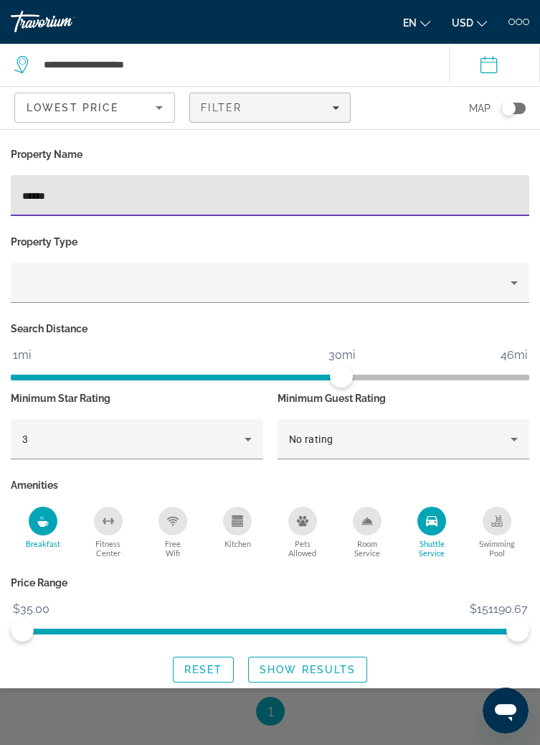
click at [352, 190] on input "******" at bounding box center [270, 195] width 496 height 17
type input "*"
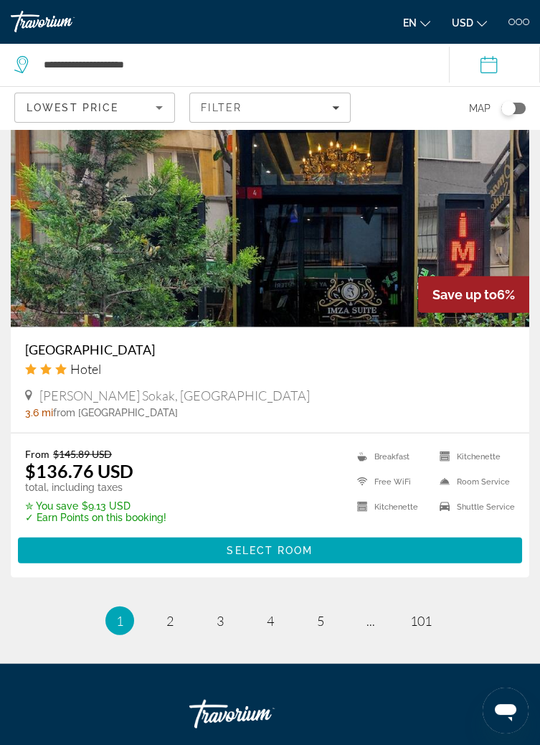
scroll to position [5586, 0]
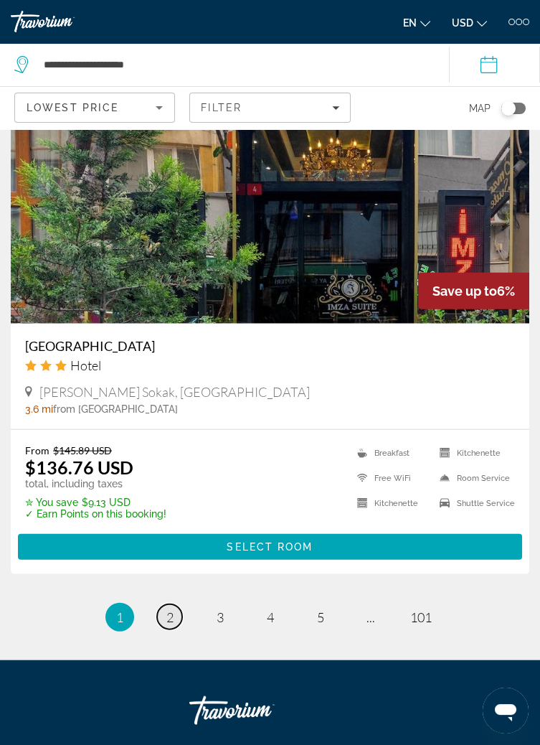
click at [169, 625] on span "2" at bounding box center [170, 617] width 7 height 16
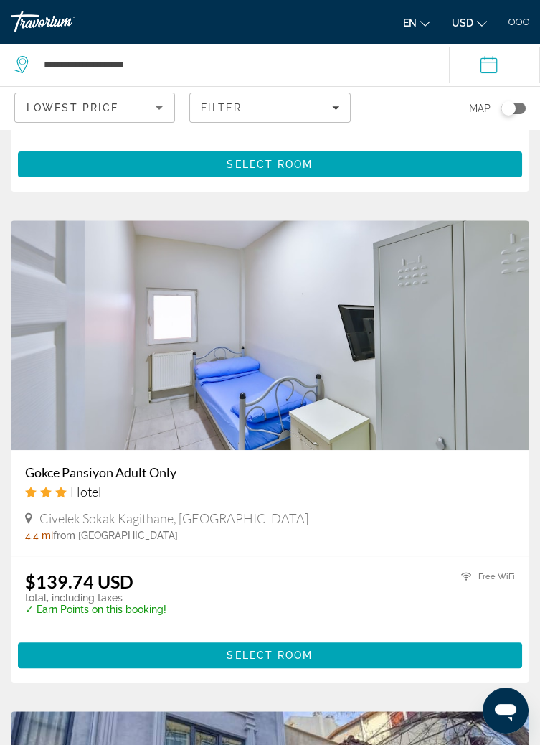
scroll to position [962, 0]
